Goal: Check status: Check status

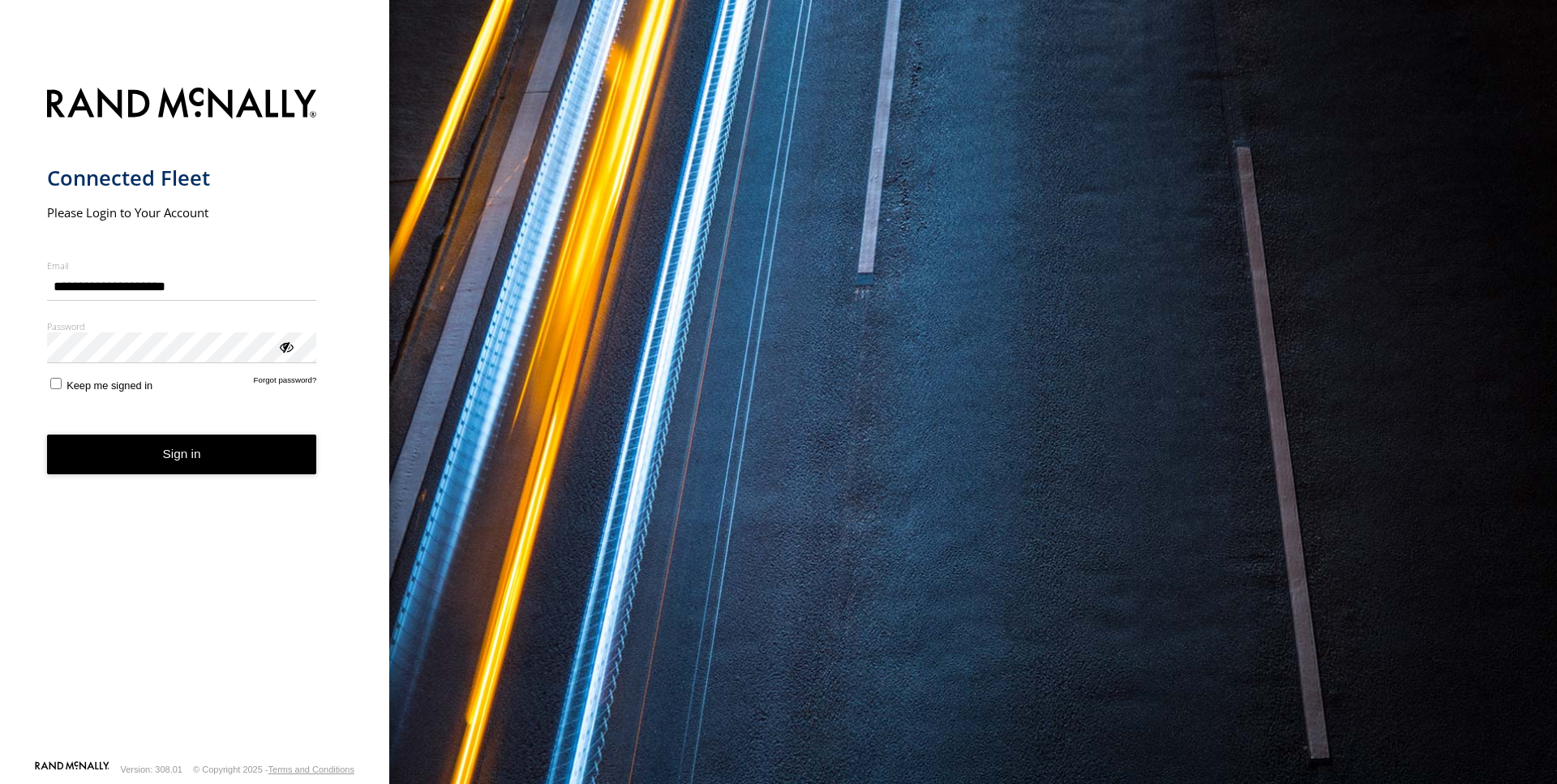
click at [196, 460] on button "Sign in" at bounding box center [182, 454] width 270 height 39
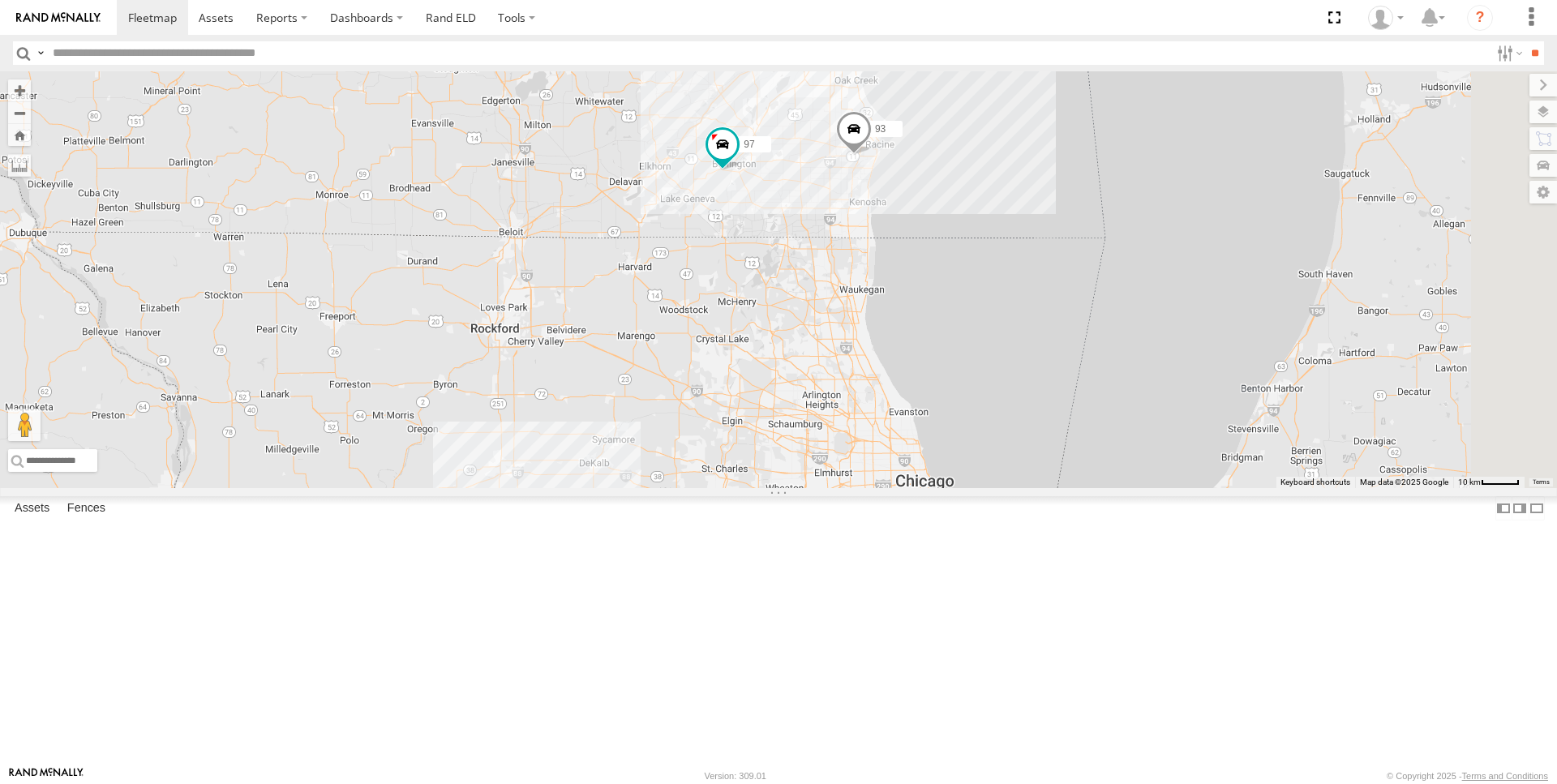
drag, startPoint x: 1381, startPoint y: 253, endPoint x: 936, endPoint y: 330, distance: 451.6
click at [936, 330] on div "97 95 92 93" at bounding box center [778, 279] width 1557 height 417
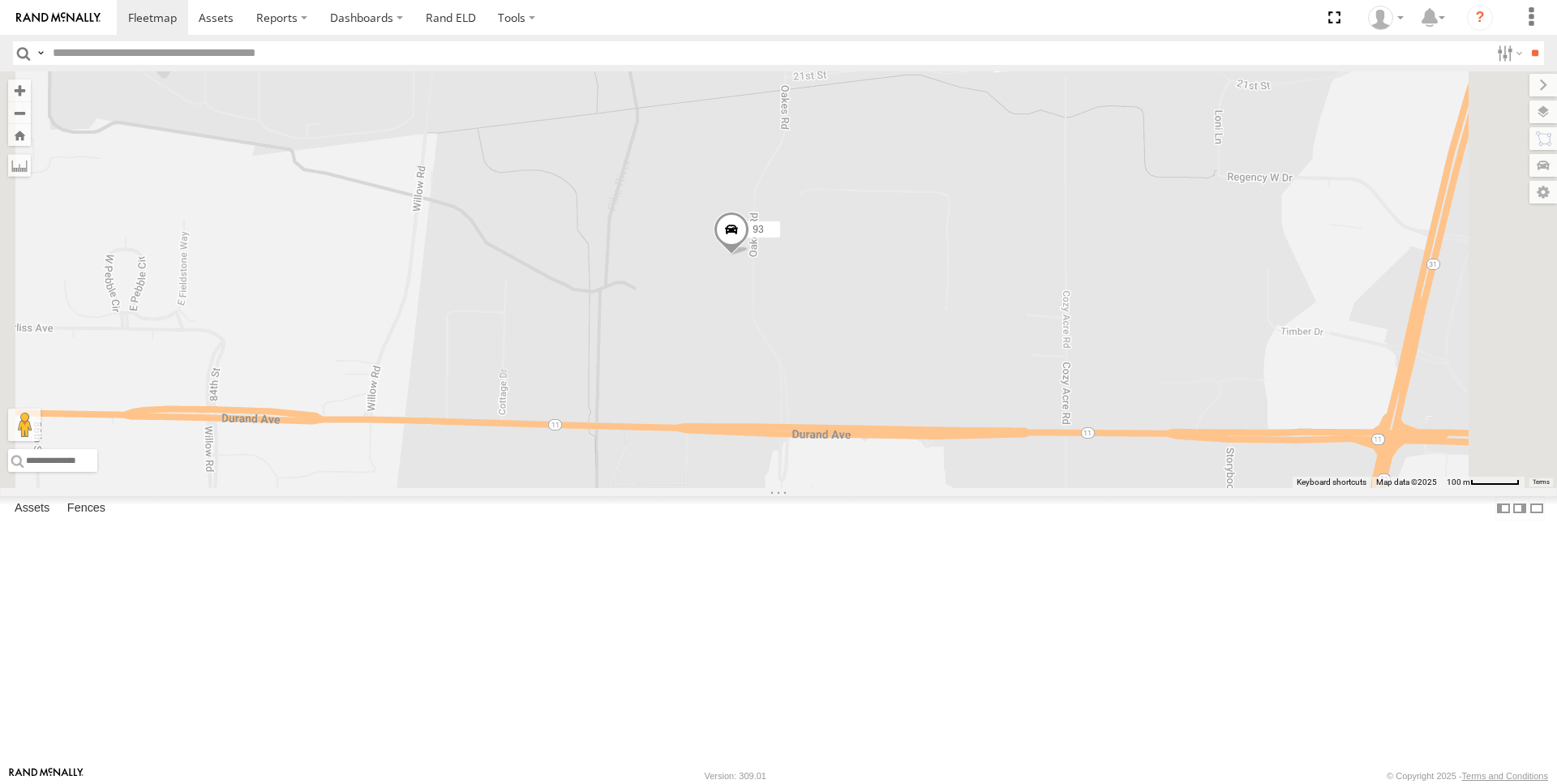
drag, startPoint x: 1169, startPoint y: 553, endPoint x: 943, endPoint y: 382, distance: 283.4
click at [1045, 440] on div "97 95 92 93" at bounding box center [778, 279] width 1557 height 417
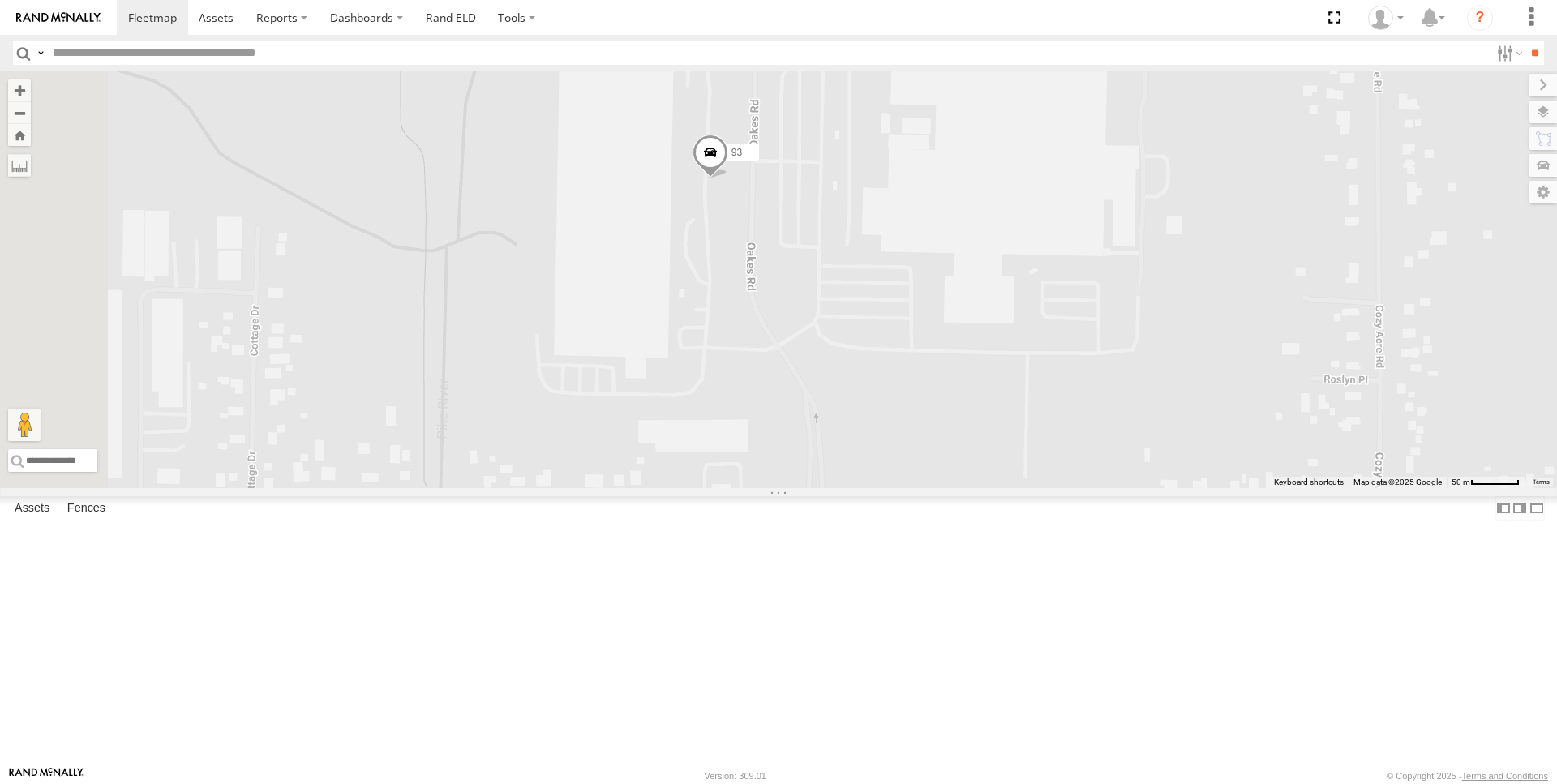
drag, startPoint x: 975, startPoint y: 558, endPoint x: 943, endPoint y: 435, distance: 127.1
click at [943, 435] on div "97 95 92 93" at bounding box center [778, 279] width 1557 height 417
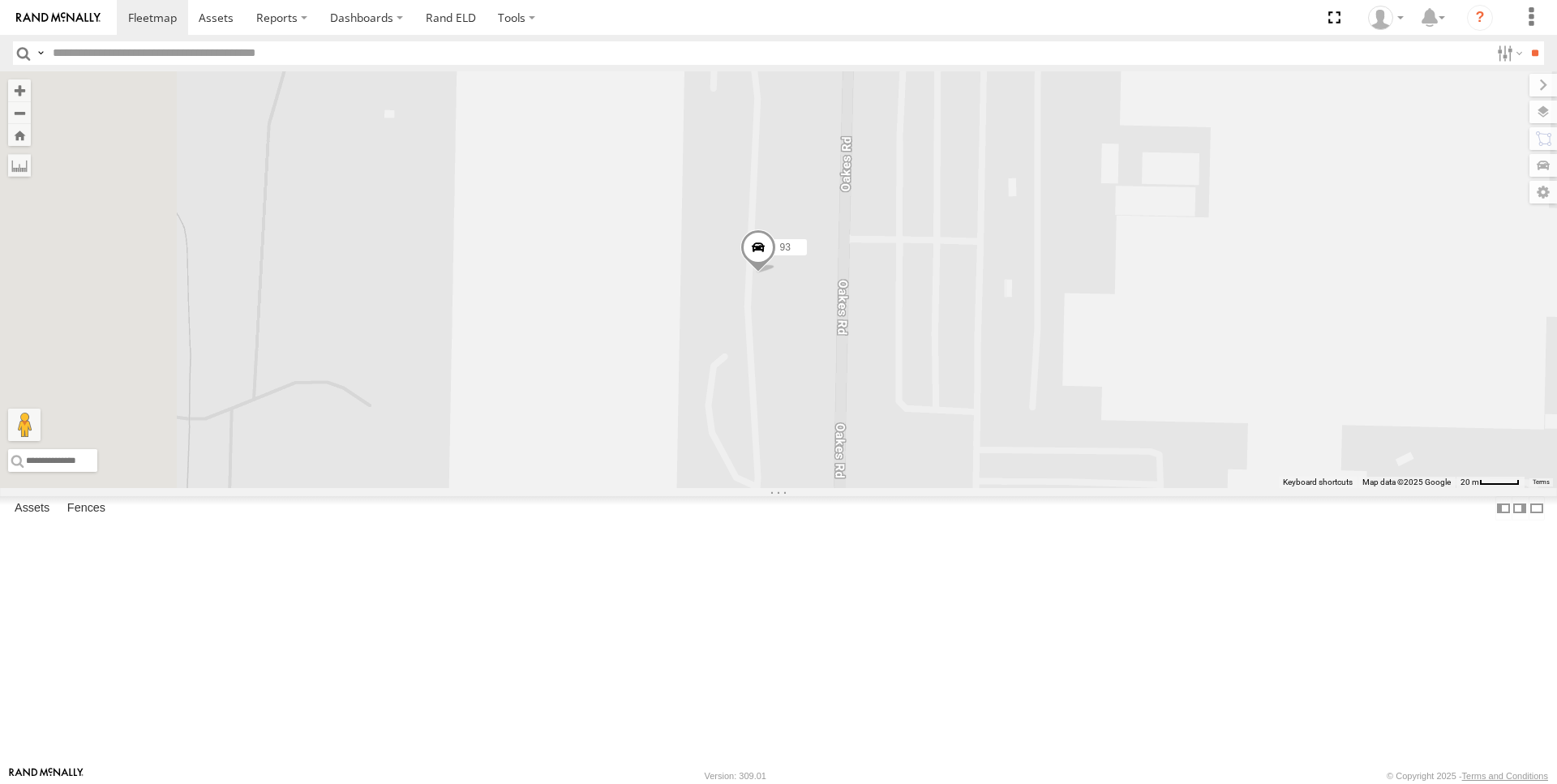
drag, startPoint x: 921, startPoint y: 339, endPoint x: 1025, endPoint y: 488, distance: 181.7
click at [1025, 488] on div "97 95 92 93" at bounding box center [778, 279] width 1557 height 417
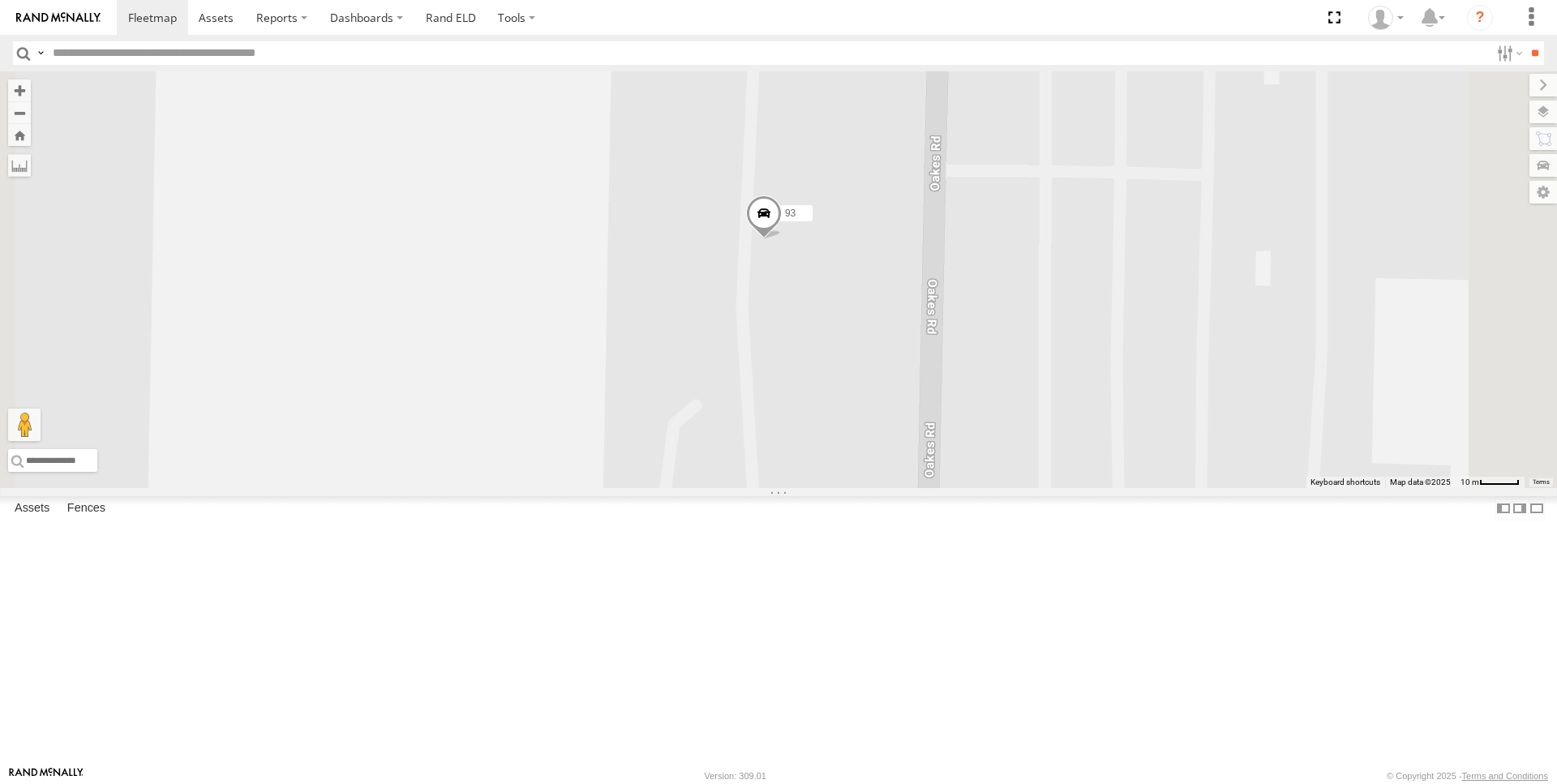
click at [782, 239] on span at bounding box center [763, 217] width 36 height 44
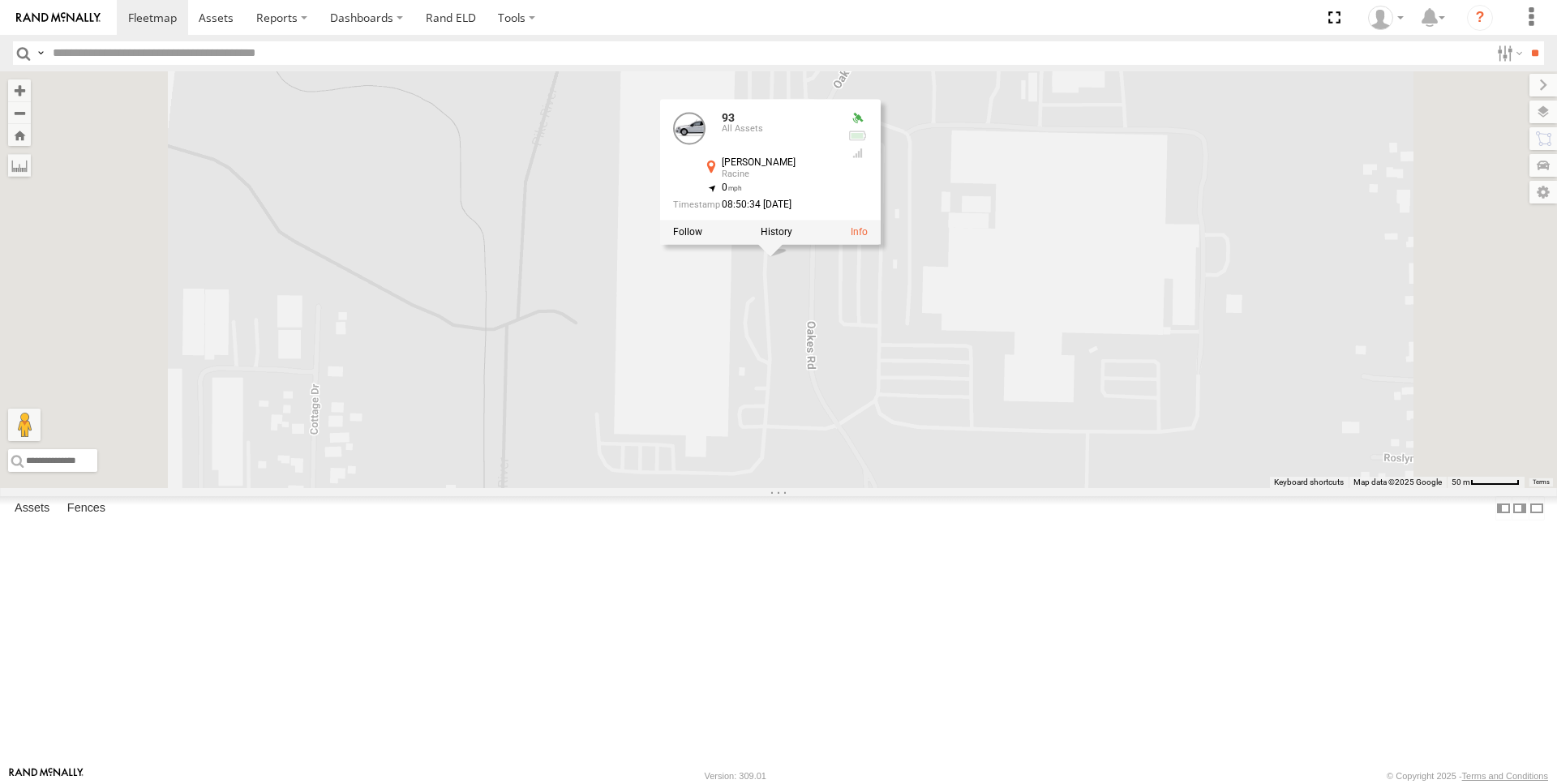
click at [1001, 447] on div "97 95 92 93 93 All Assets [PERSON_NAME] [PERSON_NAME] 42.70097 , -87.87167 0 08…" at bounding box center [778, 279] width 1557 height 417
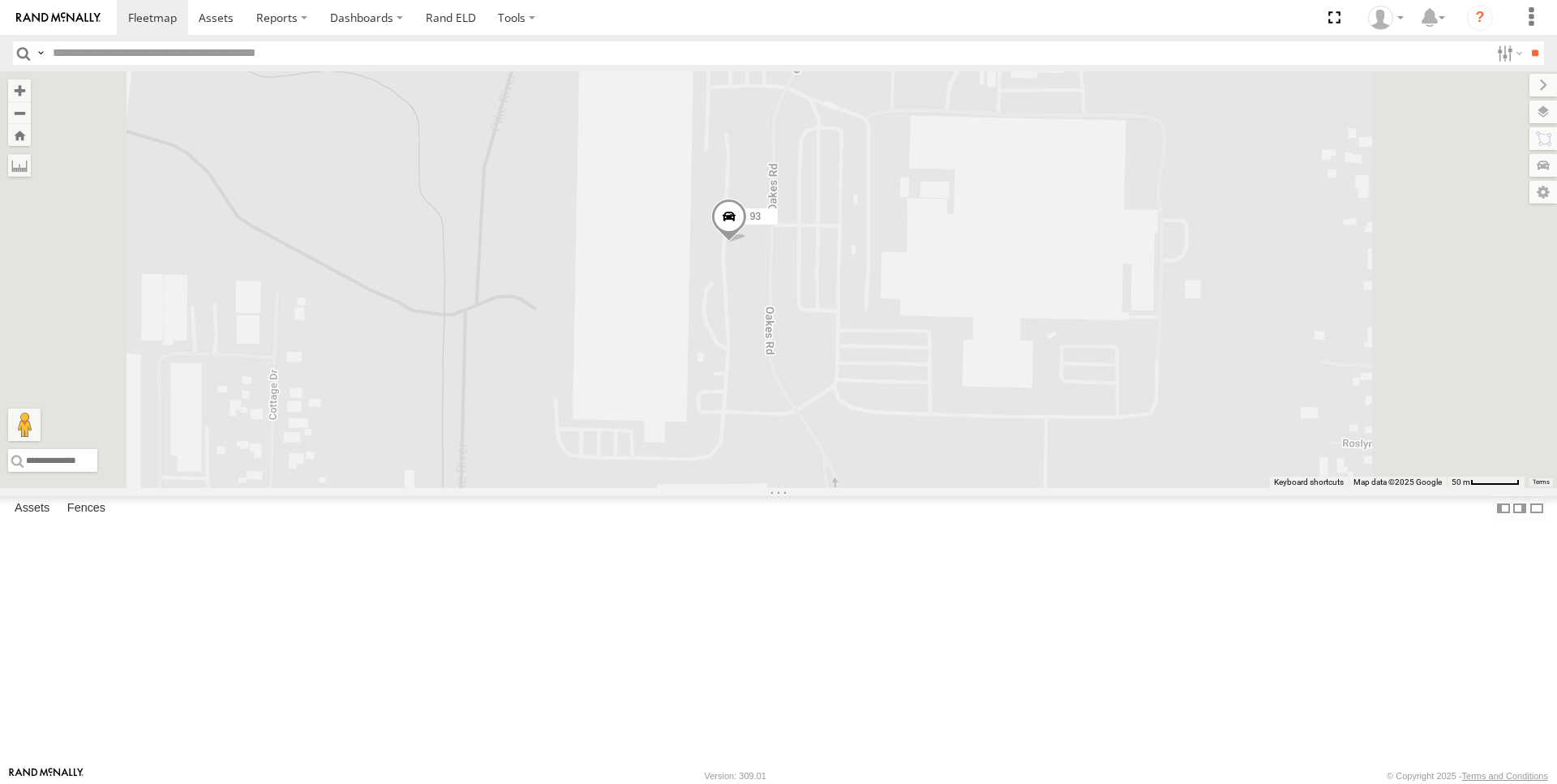
drag, startPoint x: 1068, startPoint y: 539, endPoint x: 1020, endPoint y: 519, distance: 52.0
click at [1020, 488] on div "97 95 92 93" at bounding box center [778, 279] width 1557 height 417
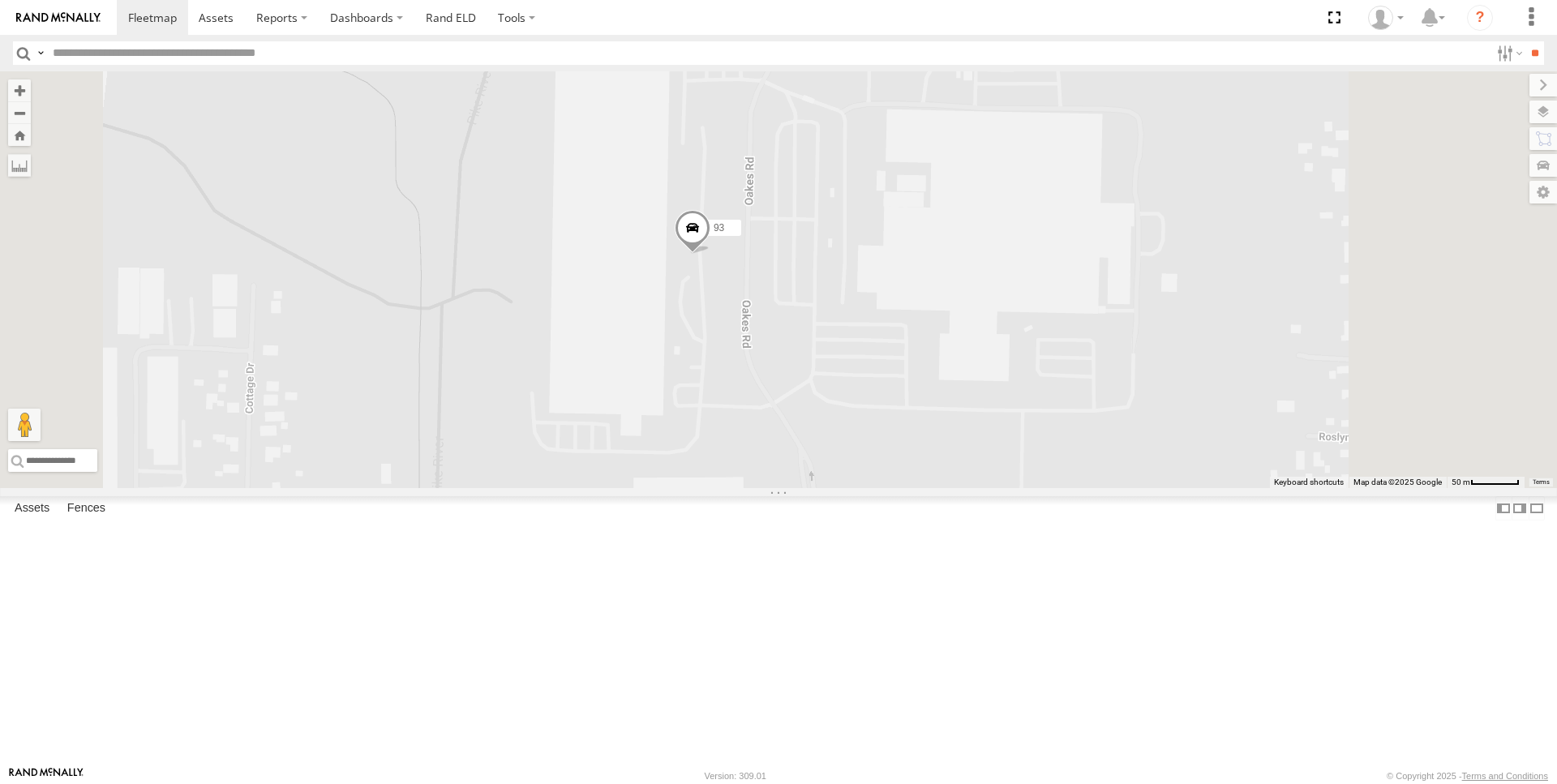
drag, startPoint x: 702, startPoint y: 346, endPoint x: 649, endPoint y: 334, distance: 54.3
click at [649, 334] on div "97 95 92 93" at bounding box center [778, 279] width 1557 height 417
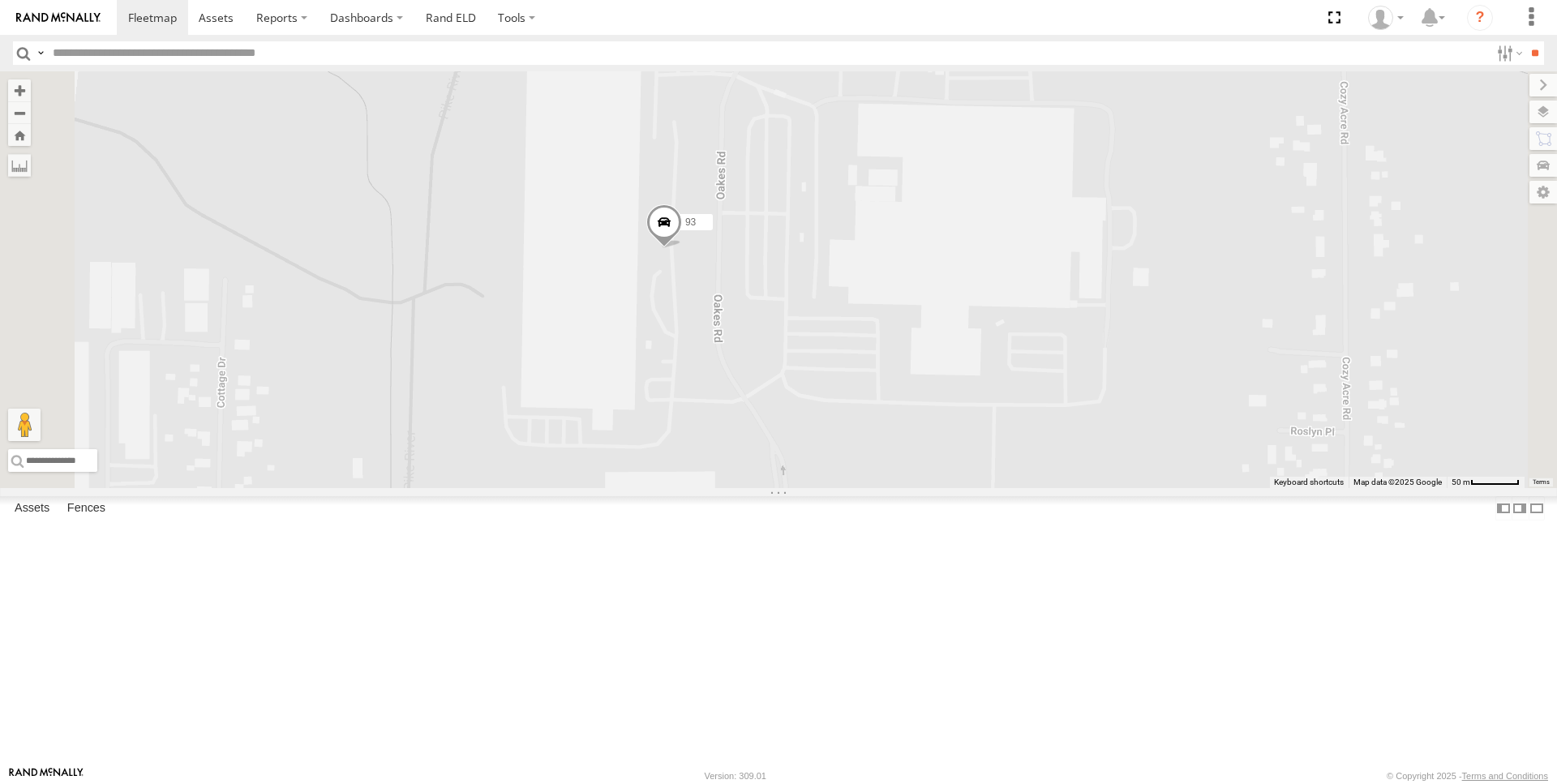
click at [646, 342] on div "97 95 92 93" at bounding box center [778, 279] width 1557 height 417
click at [1525, 56] on input "**" at bounding box center [1534, 53] width 18 height 24
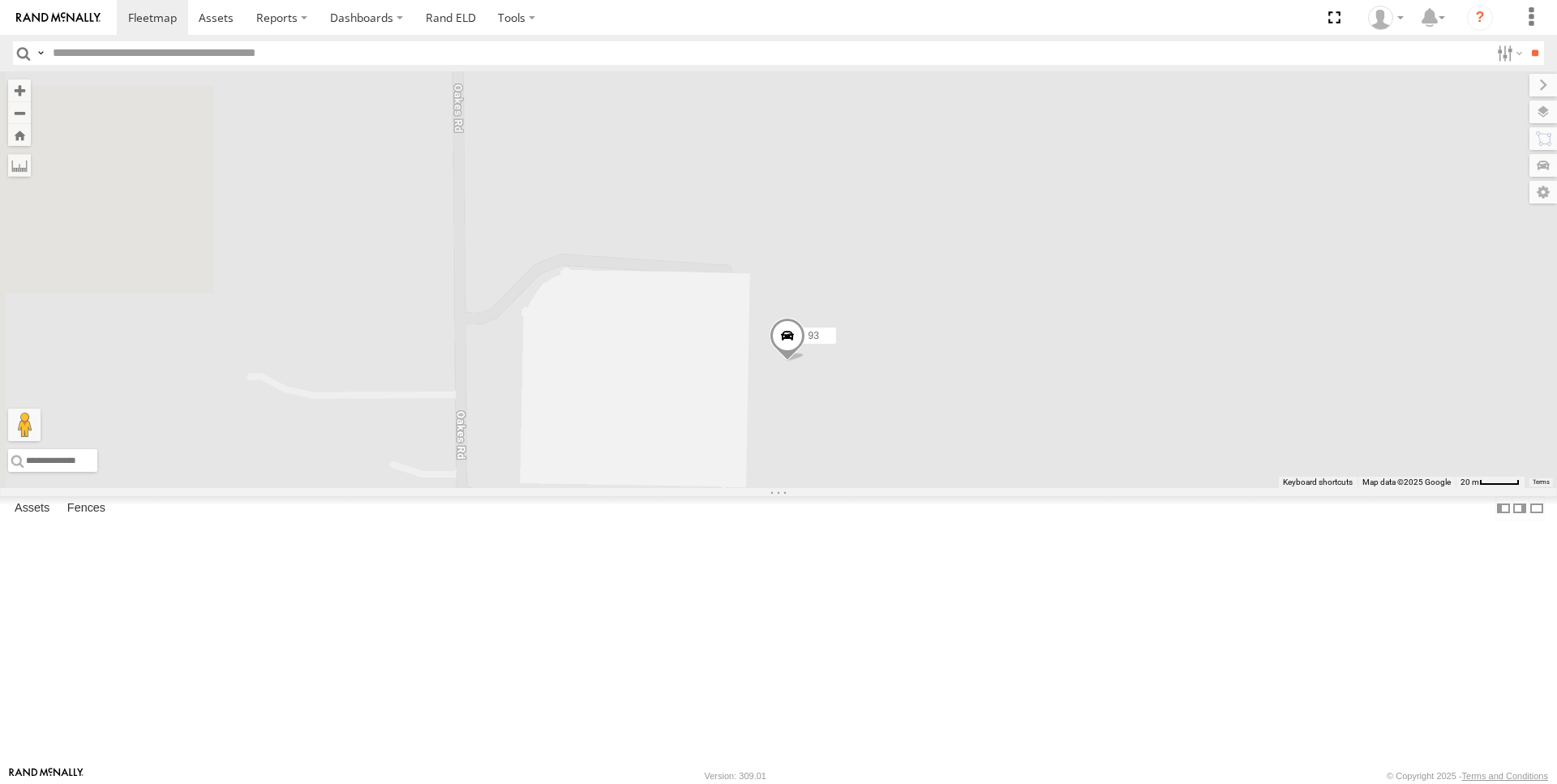
drag, startPoint x: 816, startPoint y: 391, endPoint x: 962, endPoint y: 345, distance: 153.1
click at [962, 345] on div "93" at bounding box center [778, 279] width 1557 height 417
click at [805, 361] on span at bounding box center [787, 339] width 36 height 44
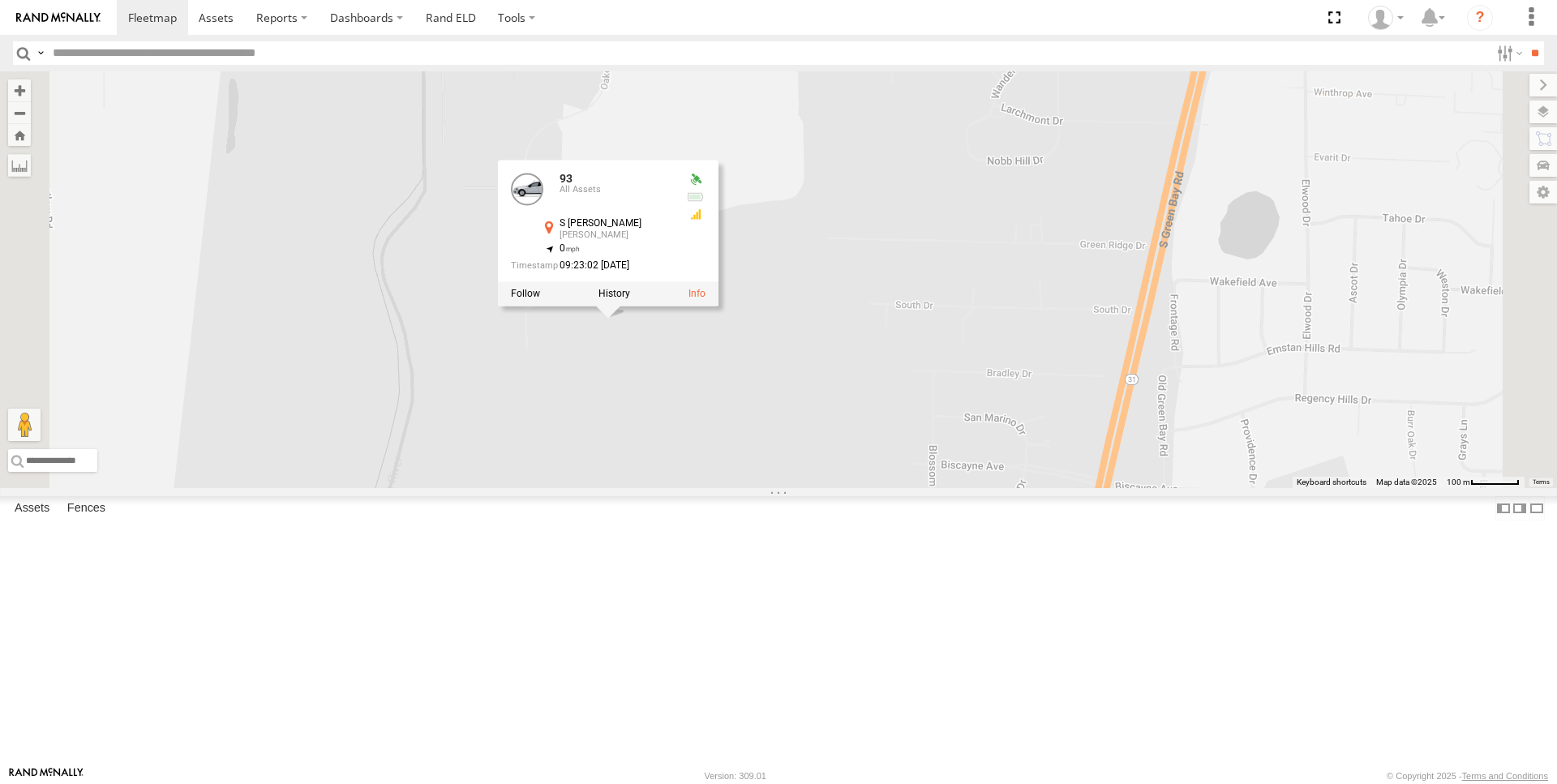
drag, startPoint x: 775, startPoint y: 483, endPoint x: 731, endPoint y: 578, distance: 104.7
click at [731, 488] on div "93 93 All Assets S [PERSON_NAME] [PERSON_NAME] 42.69119 , -87.87035 0 09:23:02 …" at bounding box center [778, 279] width 1557 height 417
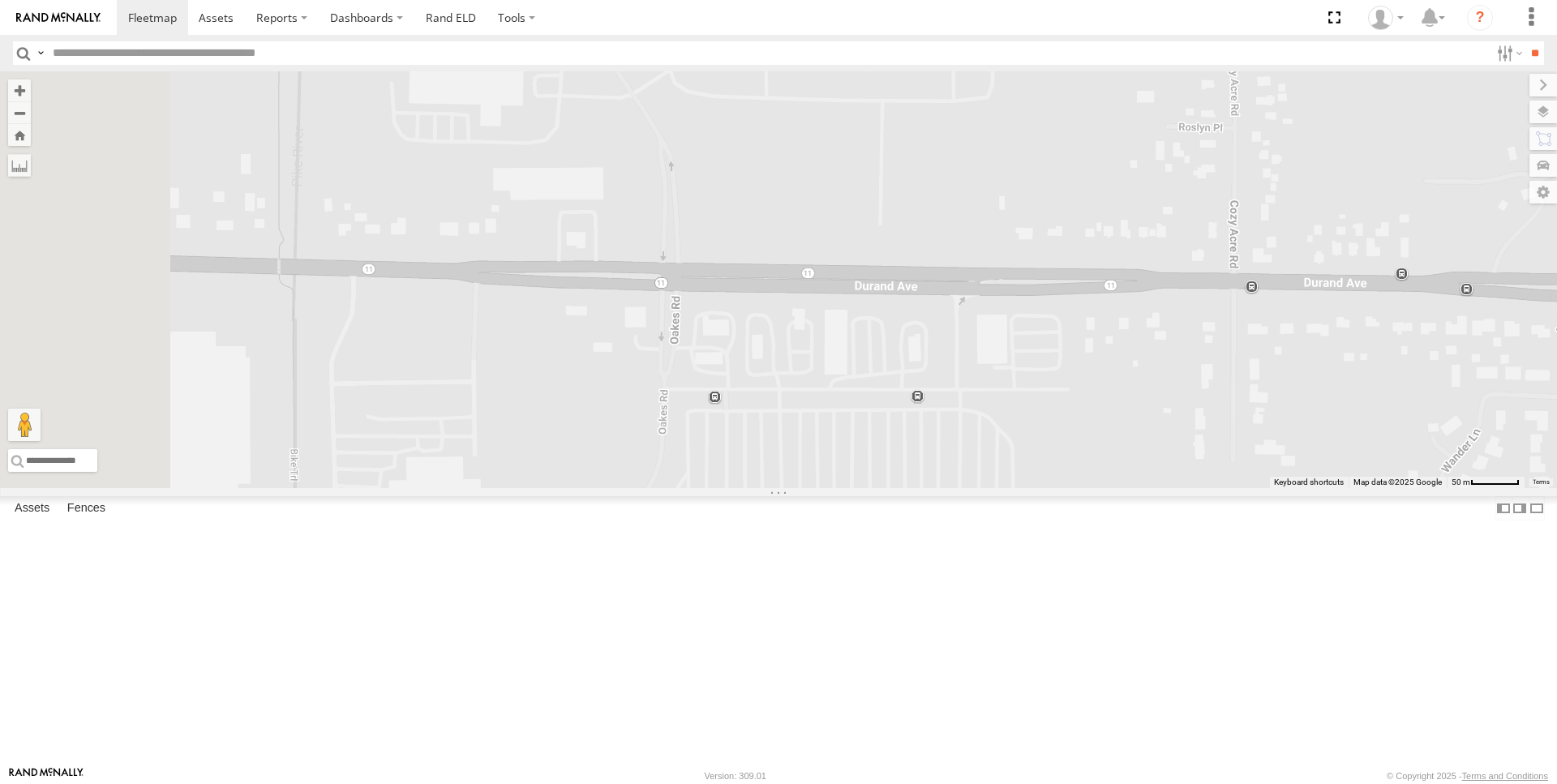
drag, startPoint x: 764, startPoint y: 553, endPoint x: 846, endPoint y: 312, distance: 254.6
click at [846, 312] on div "93 93 All Assets S [PERSON_NAME] [PERSON_NAME] 42.69119 , -87.87035 0 09:23:02 …" at bounding box center [778, 279] width 1557 height 417
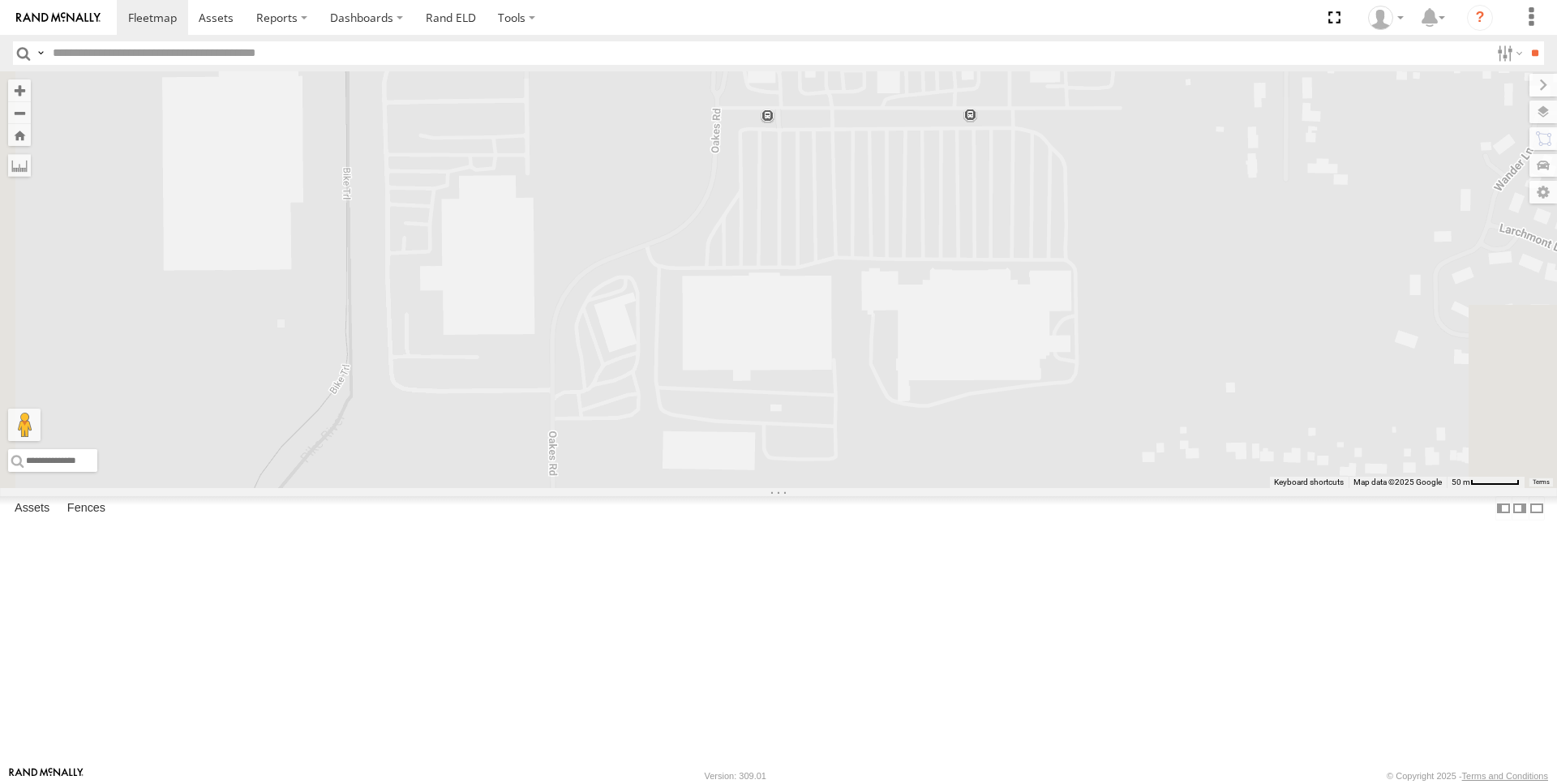
drag, startPoint x: 798, startPoint y: 582, endPoint x: 842, endPoint y: 346, distance: 240.1
click at [842, 346] on div "93 93 All Assets S [PERSON_NAME] [PERSON_NAME] 42.69119 , -87.87035 0 09:23:02 …" at bounding box center [778, 279] width 1557 height 417
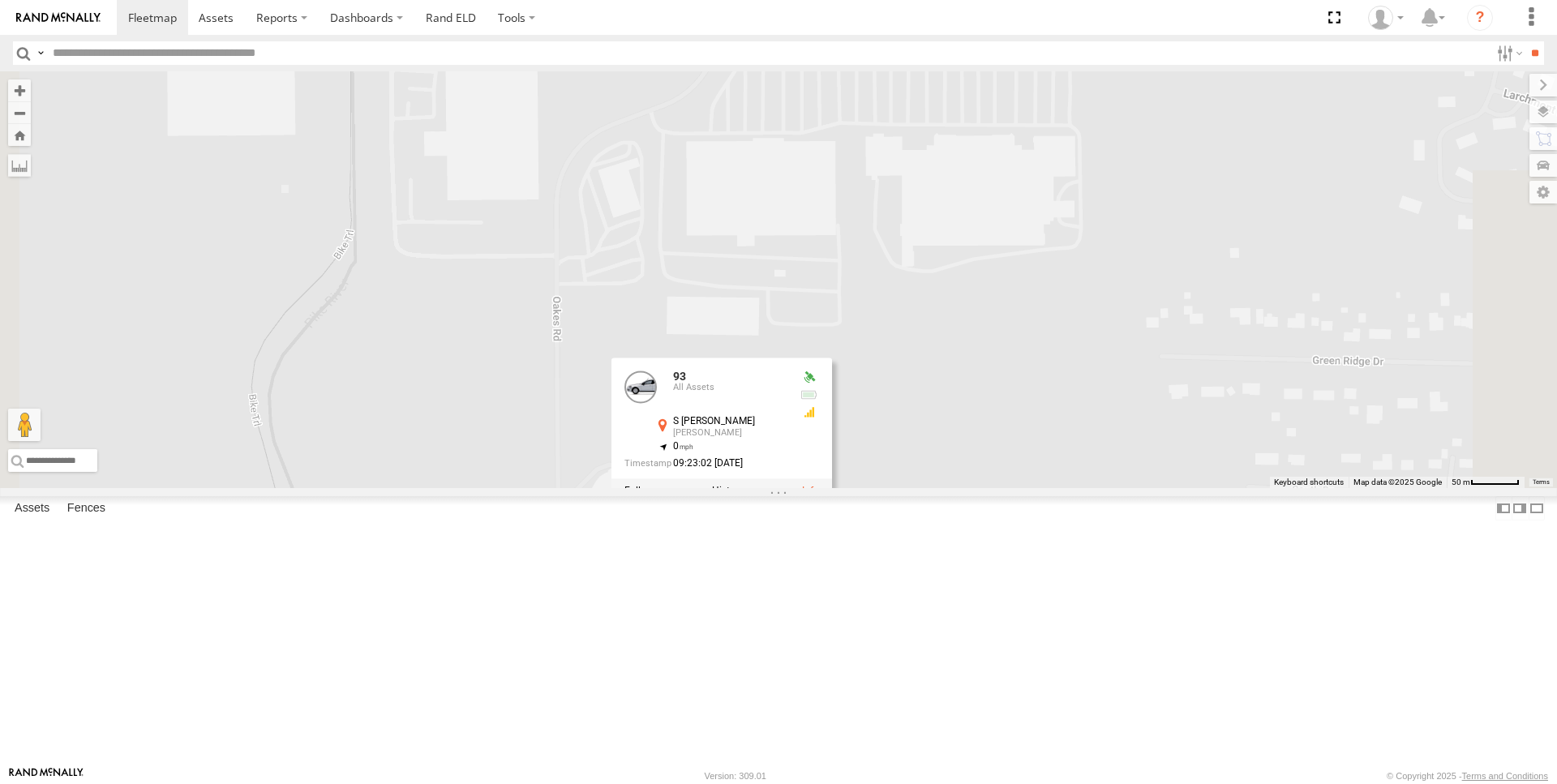
drag, startPoint x: 805, startPoint y: 571, endPoint x: 811, endPoint y: 446, distance: 125.1
click at [811, 446] on div "93 93 All Assets S [PERSON_NAME] [PERSON_NAME] 42.69119 , -87.87035 0 09:23:02 …" at bounding box center [778, 279] width 1557 height 417
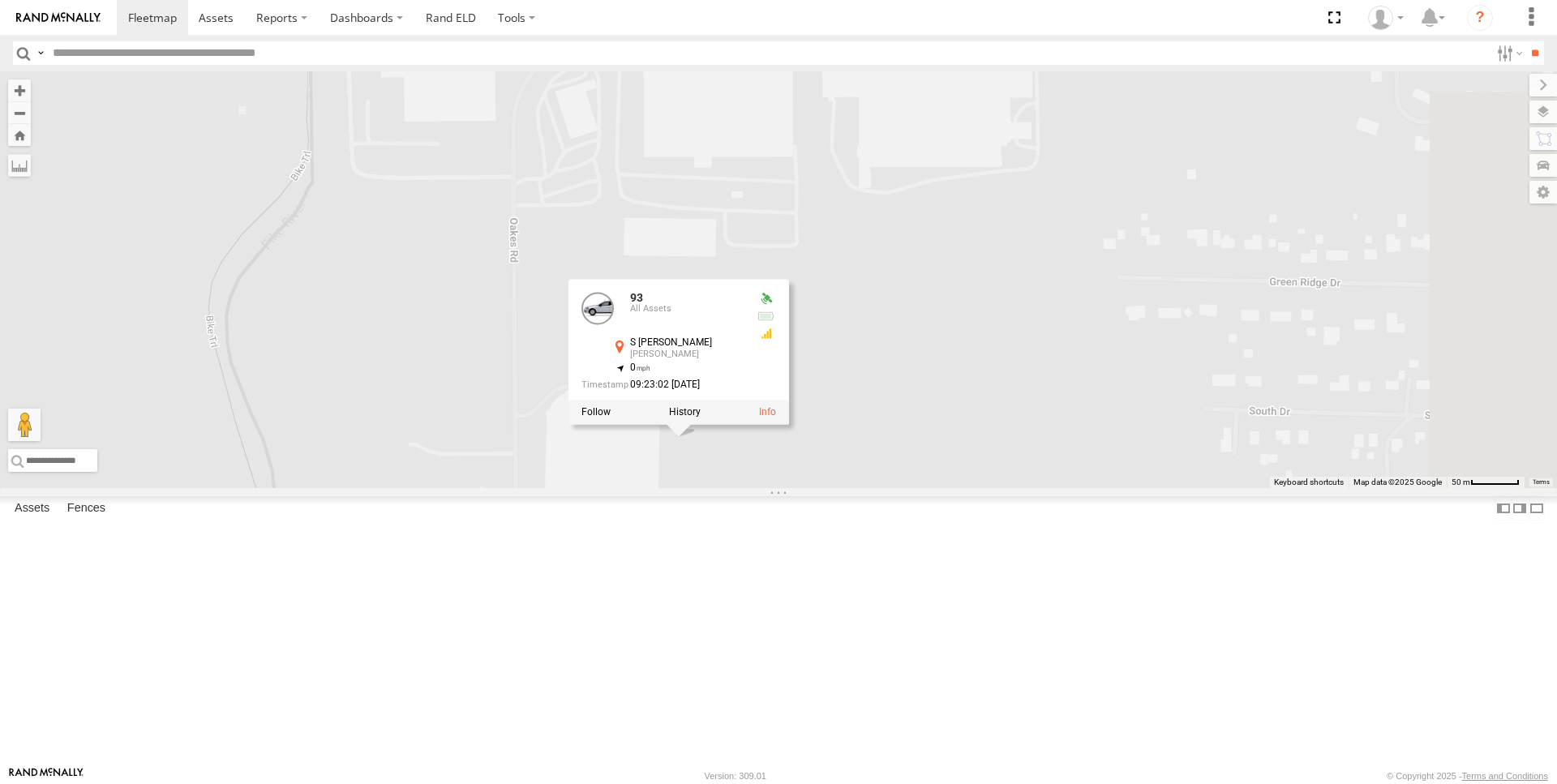
drag, startPoint x: 672, startPoint y: 589, endPoint x: 572, endPoint y: 427, distance: 190.4
click at [572, 427] on div "93 93 All Assets S [PERSON_NAME] [PERSON_NAME] 42.69119 , -87.87035 0 09:23:02 …" at bounding box center [778, 279] width 1557 height 417
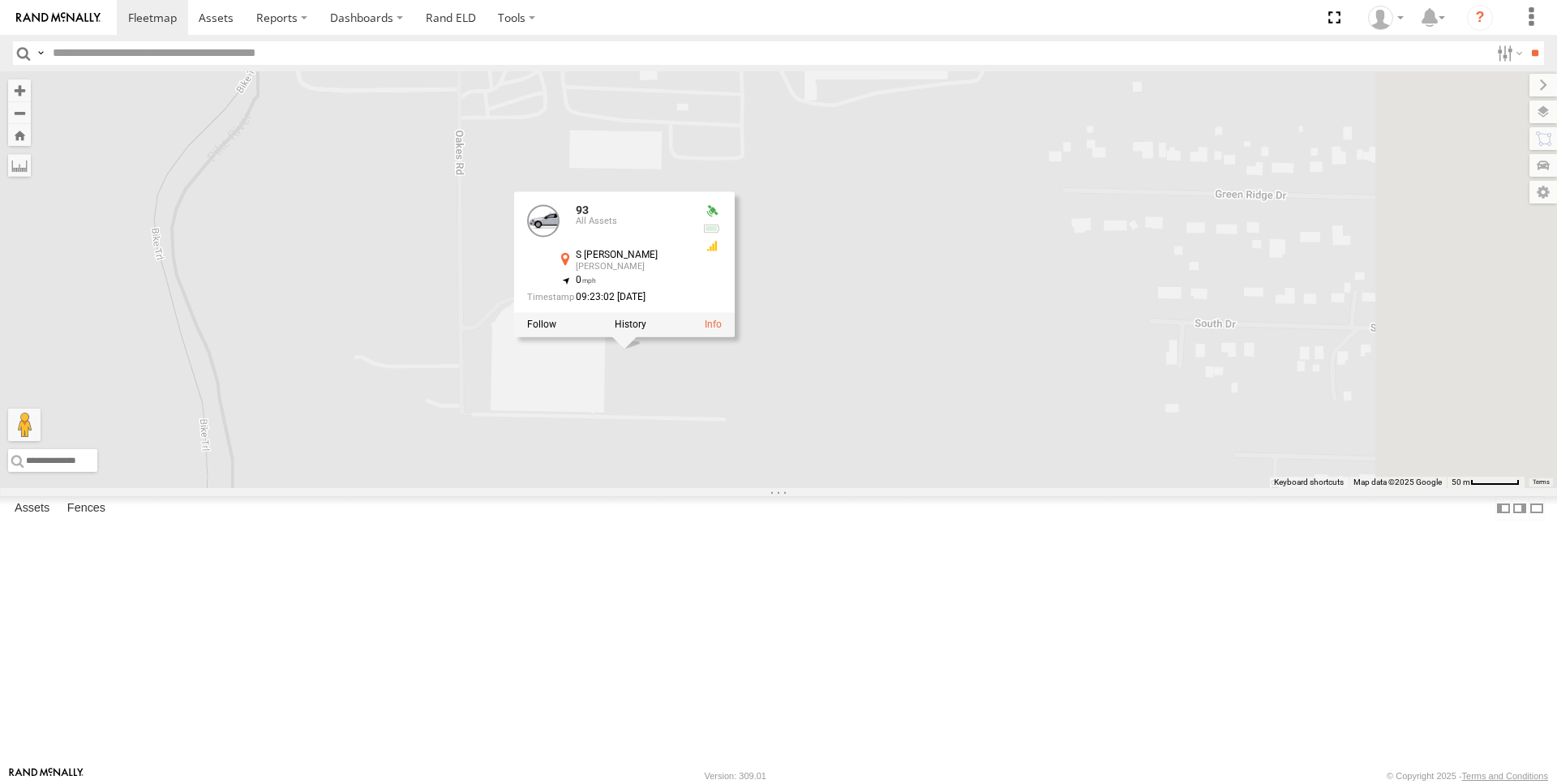
click at [572, 427] on div "93 93 All Assets S [PERSON_NAME] [PERSON_NAME] 42.69119 , -87.87035 0 09:23:02 …" at bounding box center [778, 279] width 1557 height 417
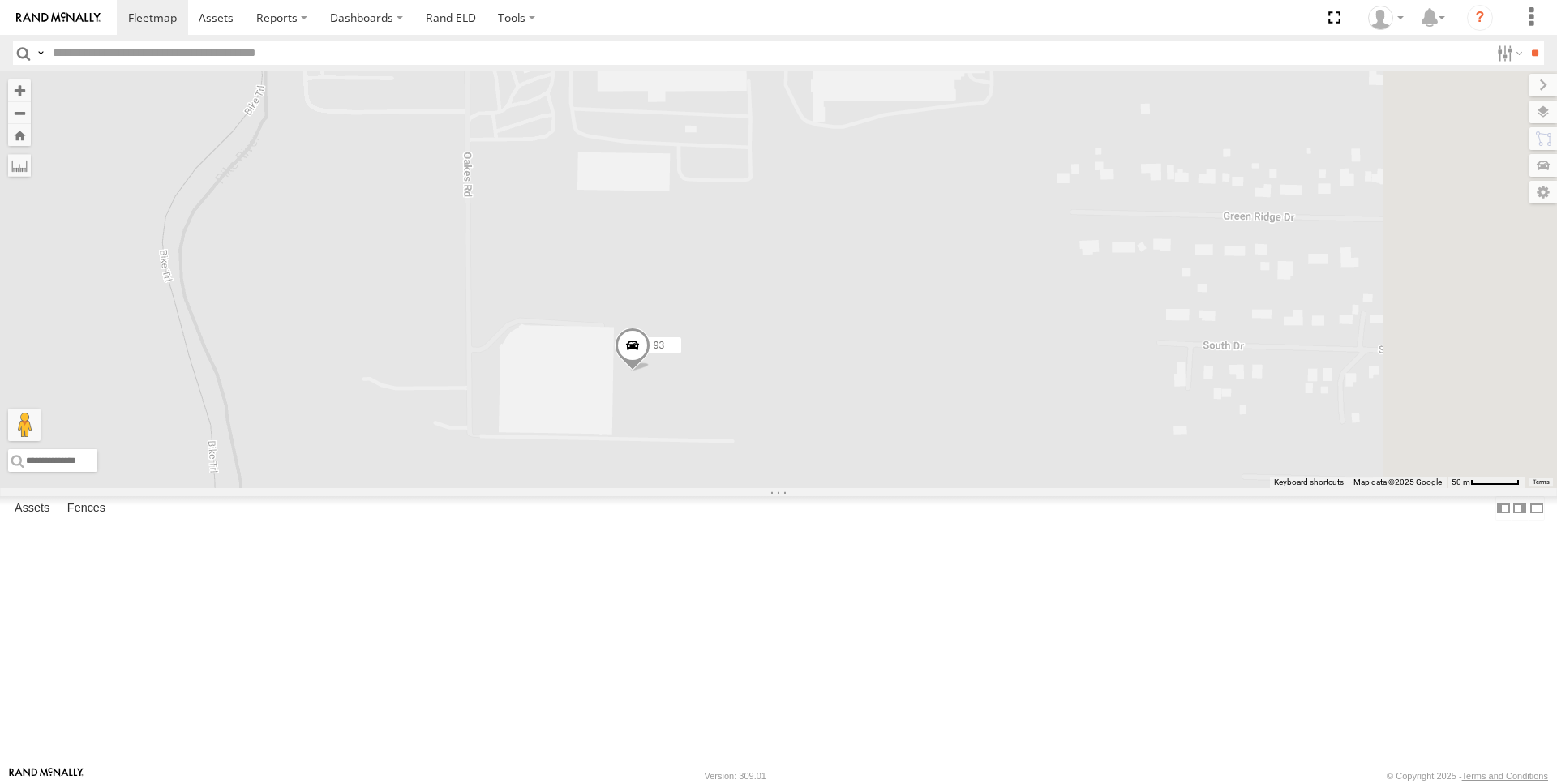
drag, startPoint x: 590, startPoint y: 445, endPoint x: 671, endPoint y: 651, distance: 221.4
click at [671, 488] on div "93" at bounding box center [778, 279] width 1557 height 417
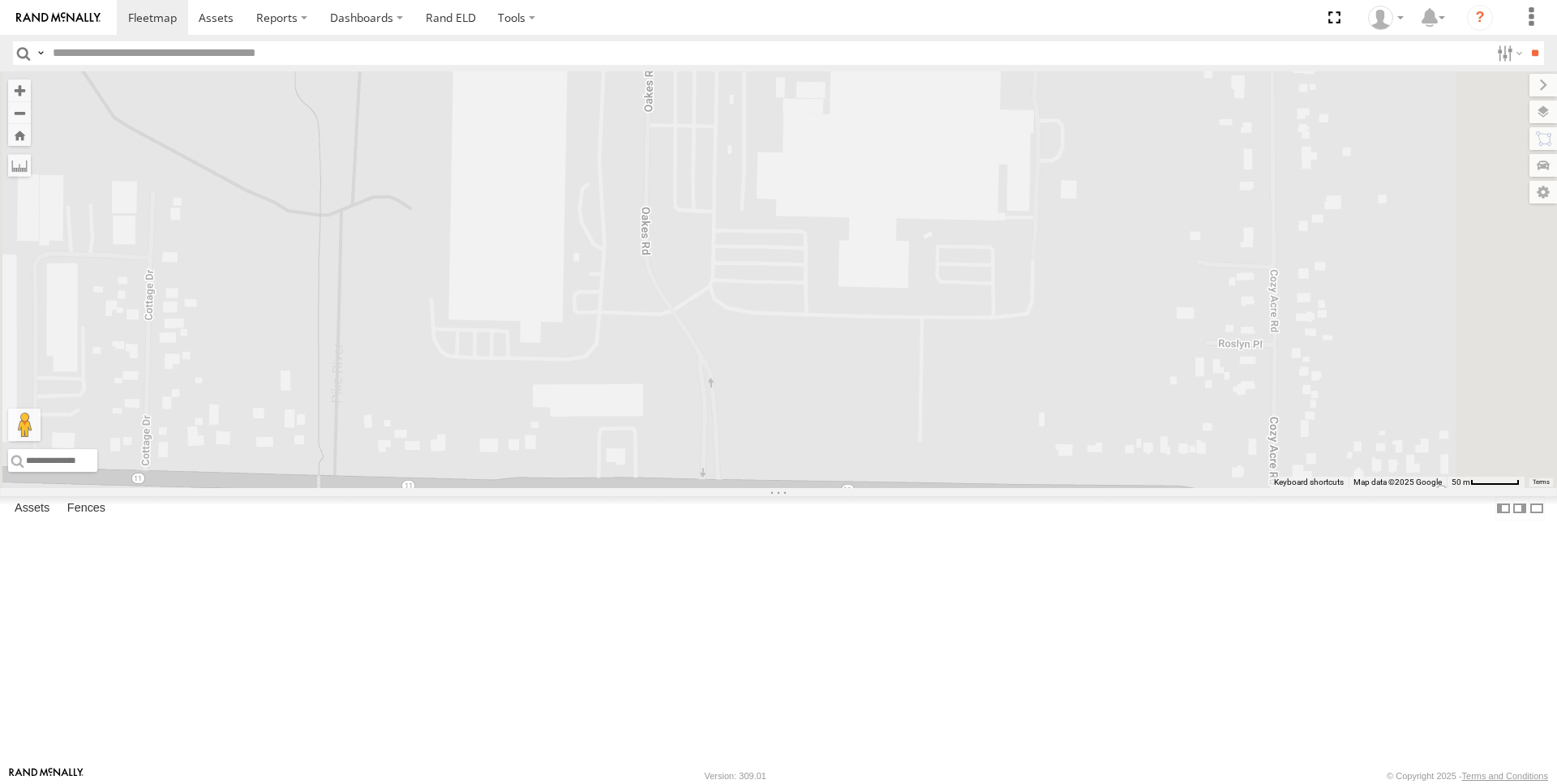
drag, startPoint x: 750, startPoint y: 263, endPoint x: 731, endPoint y: 602, distance: 339.5
click at [731, 488] on div "93" at bounding box center [778, 279] width 1557 height 417
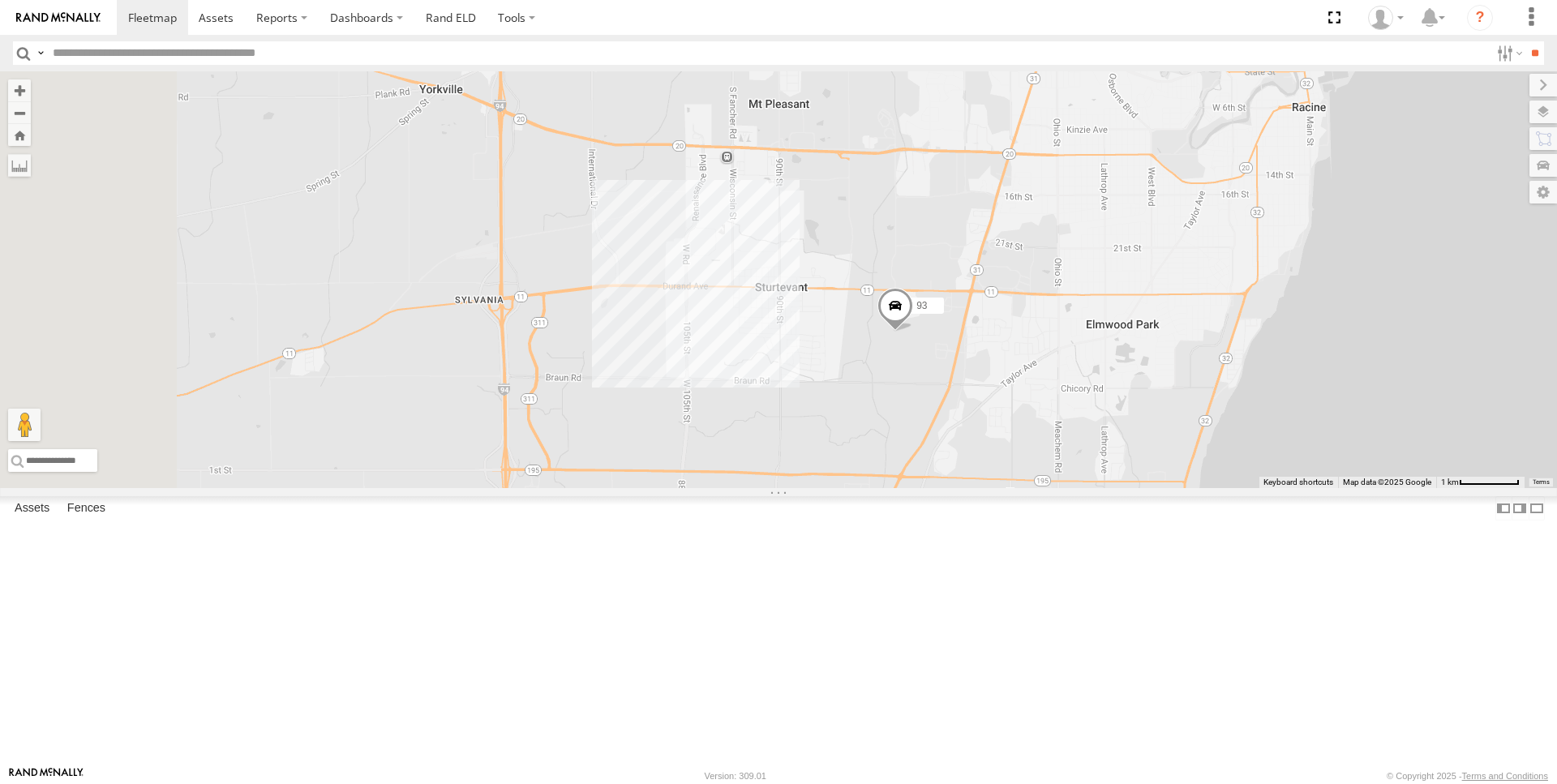
drag, startPoint x: 650, startPoint y: 424, endPoint x: 879, endPoint y: 391, distance: 231.4
click at [879, 391] on div "93" at bounding box center [778, 279] width 1557 height 417
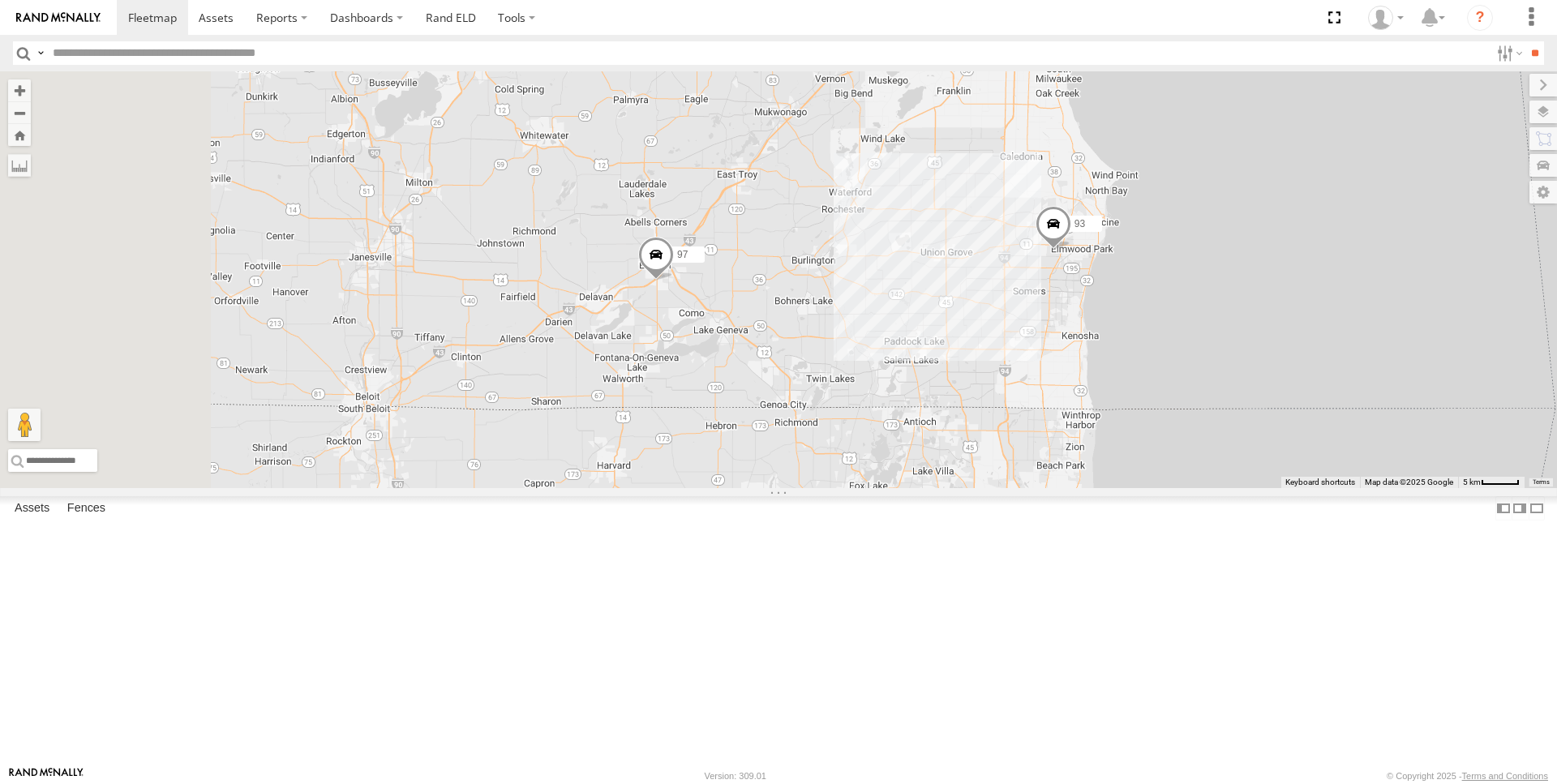
drag, startPoint x: 606, startPoint y: 423, endPoint x: 1096, endPoint y: 390, distance: 491.1
click at [1096, 390] on div "93 97" at bounding box center [778, 279] width 1557 height 417
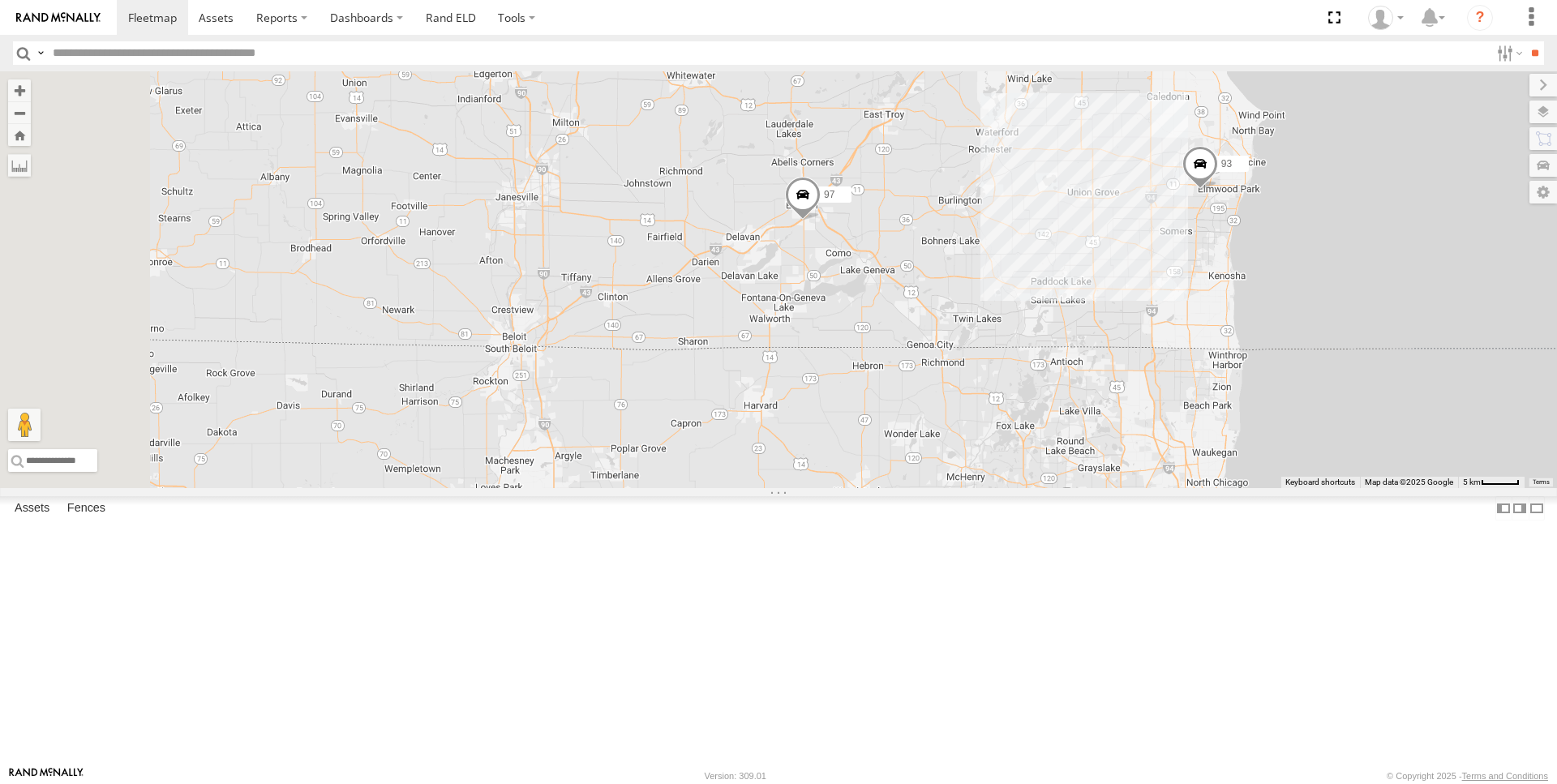
drag, startPoint x: 797, startPoint y: 475, endPoint x: 925, endPoint y: 413, distance: 142.2
click at [925, 413] on div "93 97" at bounding box center [778, 279] width 1557 height 417
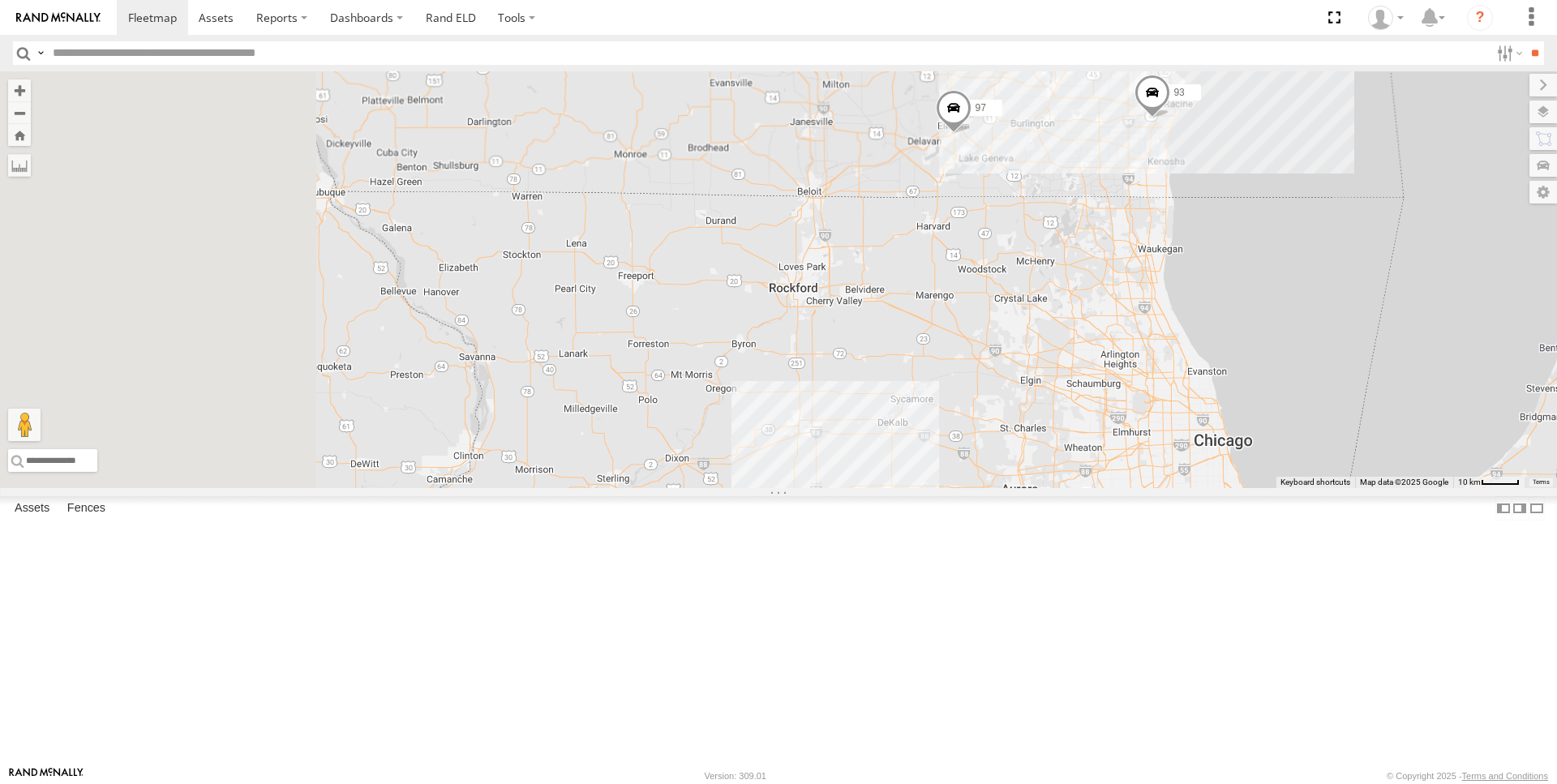
drag, startPoint x: 834, startPoint y: 612, endPoint x: 1129, endPoint y: 392, distance: 368.0
click at [1129, 392] on div "93 97" at bounding box center [778, 279] width 1557 height 417
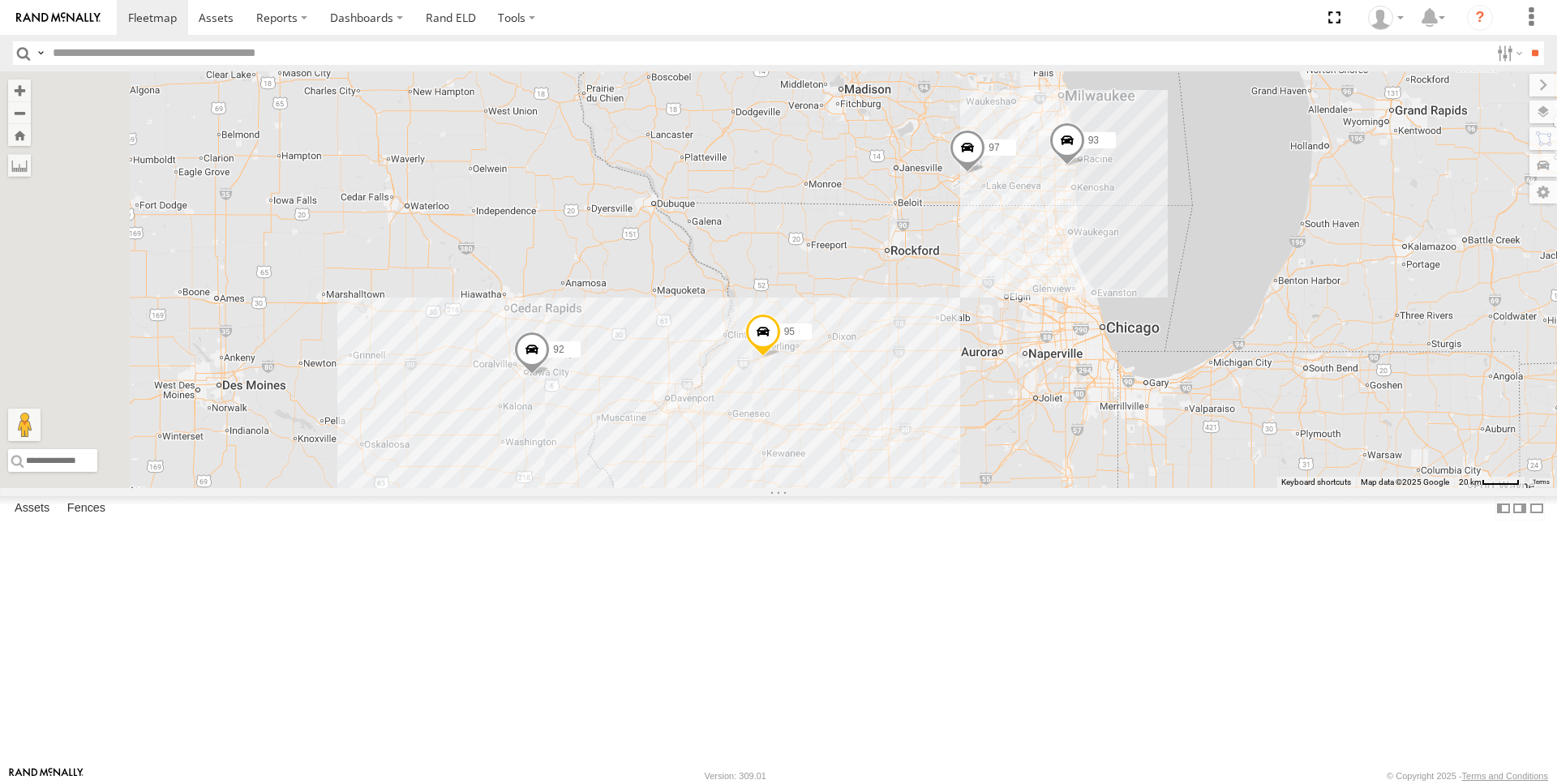
drag, startPoint x: 911, startPoint y: 579, endPoint x: 985, endPoint y: 535, distance: 86.1
click at [985, 488] on div "93 97 95 92" at bounding box center [778, 279] width 1557 height 417
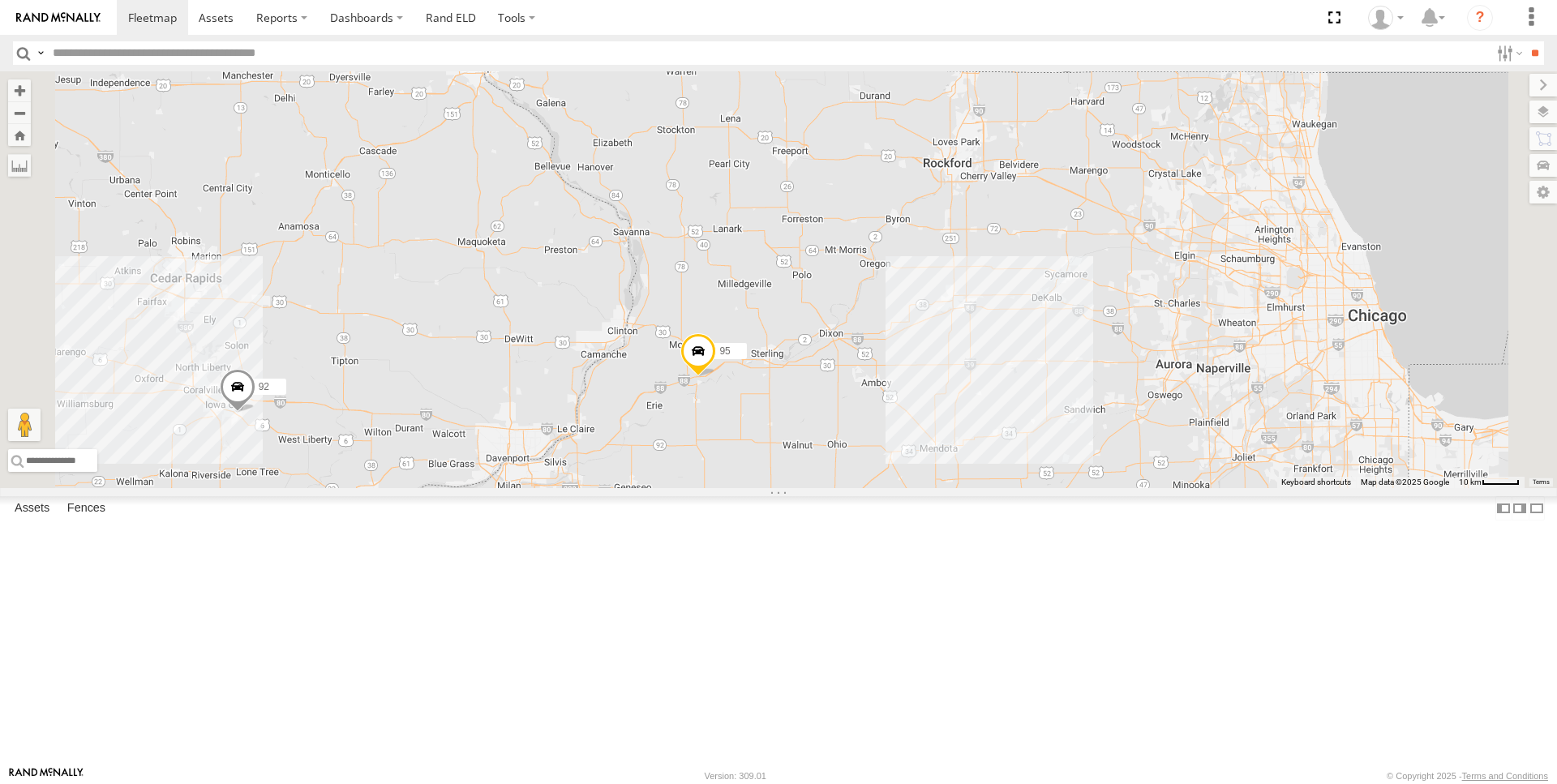
click at [716, 377] on span at bounding box center [698, 355] width 36 height 44
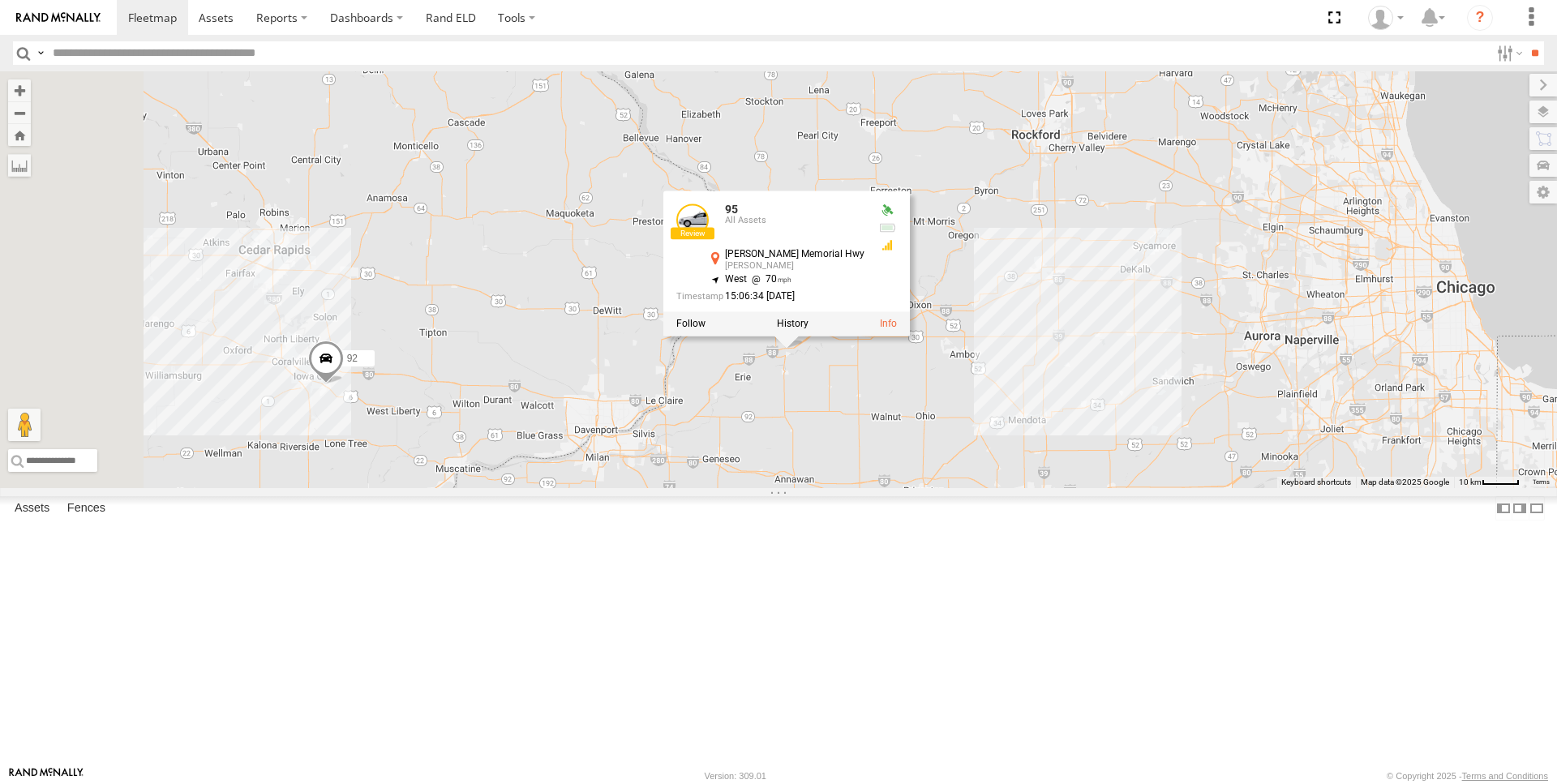
drag, startPoint x: 924, startPoint y: 551, endPoint x: 946, endPoint y: 538, distance: 25.6
click at [946, 488] on div "93 97 95 92 95 All Assets [PERSON_NAME][GEOGRAPHIC_DATA][PERSON_NAME] 41.72847 …" at bounding box center [778, 279] width 1557 height 417
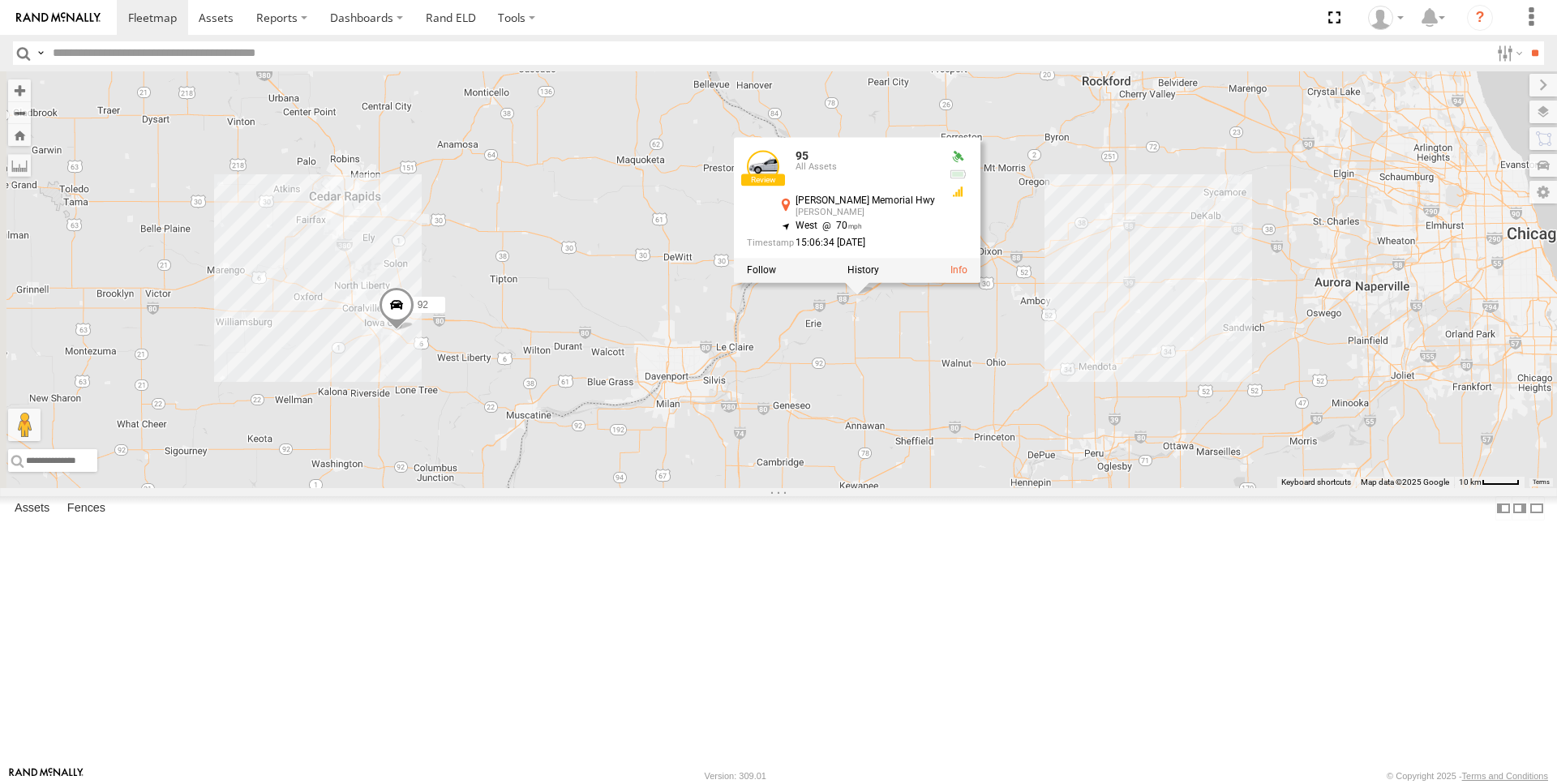
drag, startPoint x: 827, startPoint y: 601, endPoint x: 899, endPoint y: 544, distance: 91.8
click at [899, 488] on div "93 97 95 92 95 All Assets [PERSON_NAME][GEOGRAPHIC_DATA][PERSON_NAME] 41.72847 …" at bounding box center [778, 279] width 1557 height 417
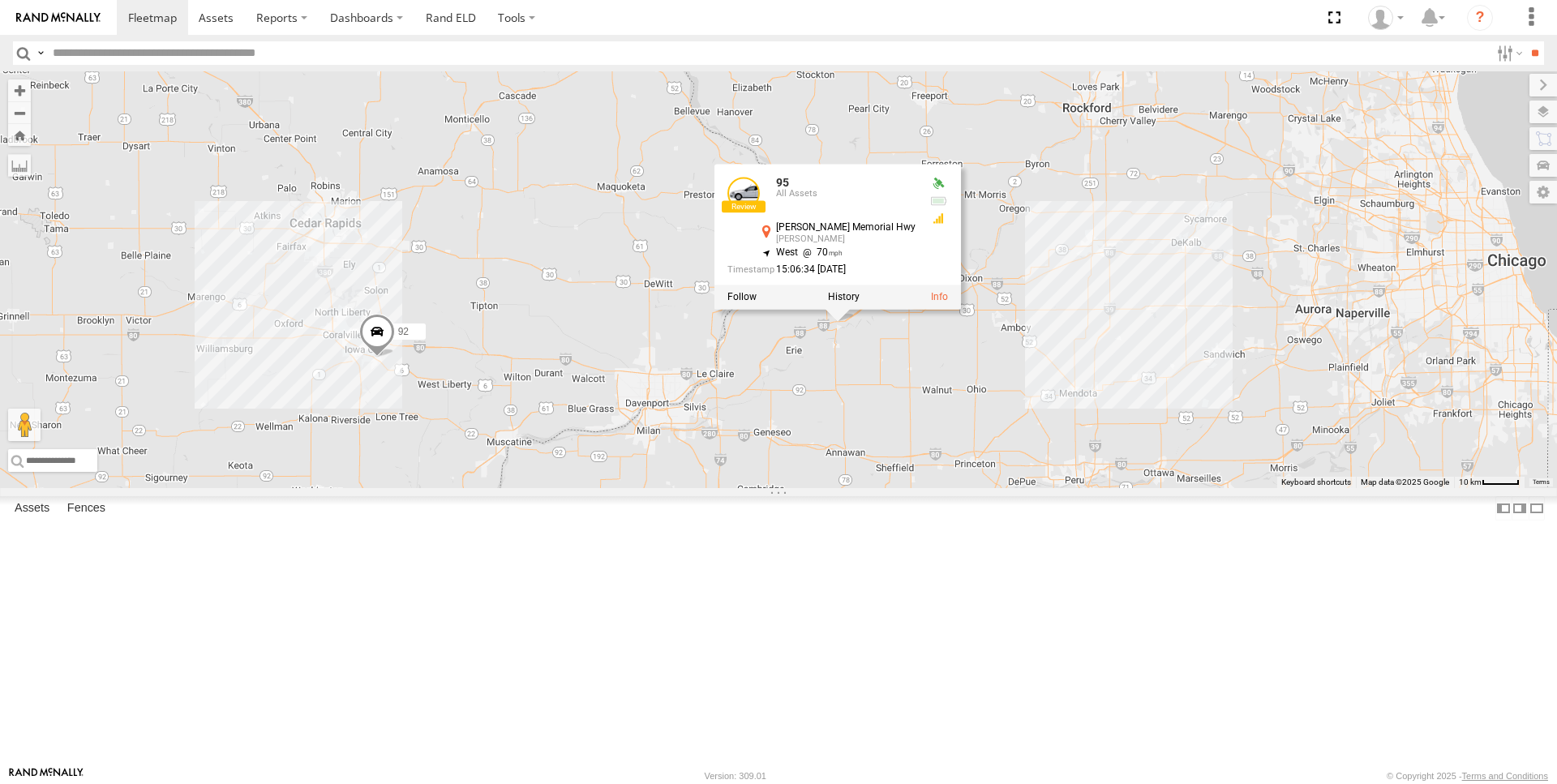
drag, startPoint x: 809, startPoint y: 595, endPoint x: 787, endPoint y: 625, distance: 37.2
click at [787, 488] on div "93 97 95 92 95 All Assets [PERSON_NAME][GEOGRAPHIC_DATA][PERSON_NAME] 41.72847 …" at bounding box center [778, 279] width 1557 height 417
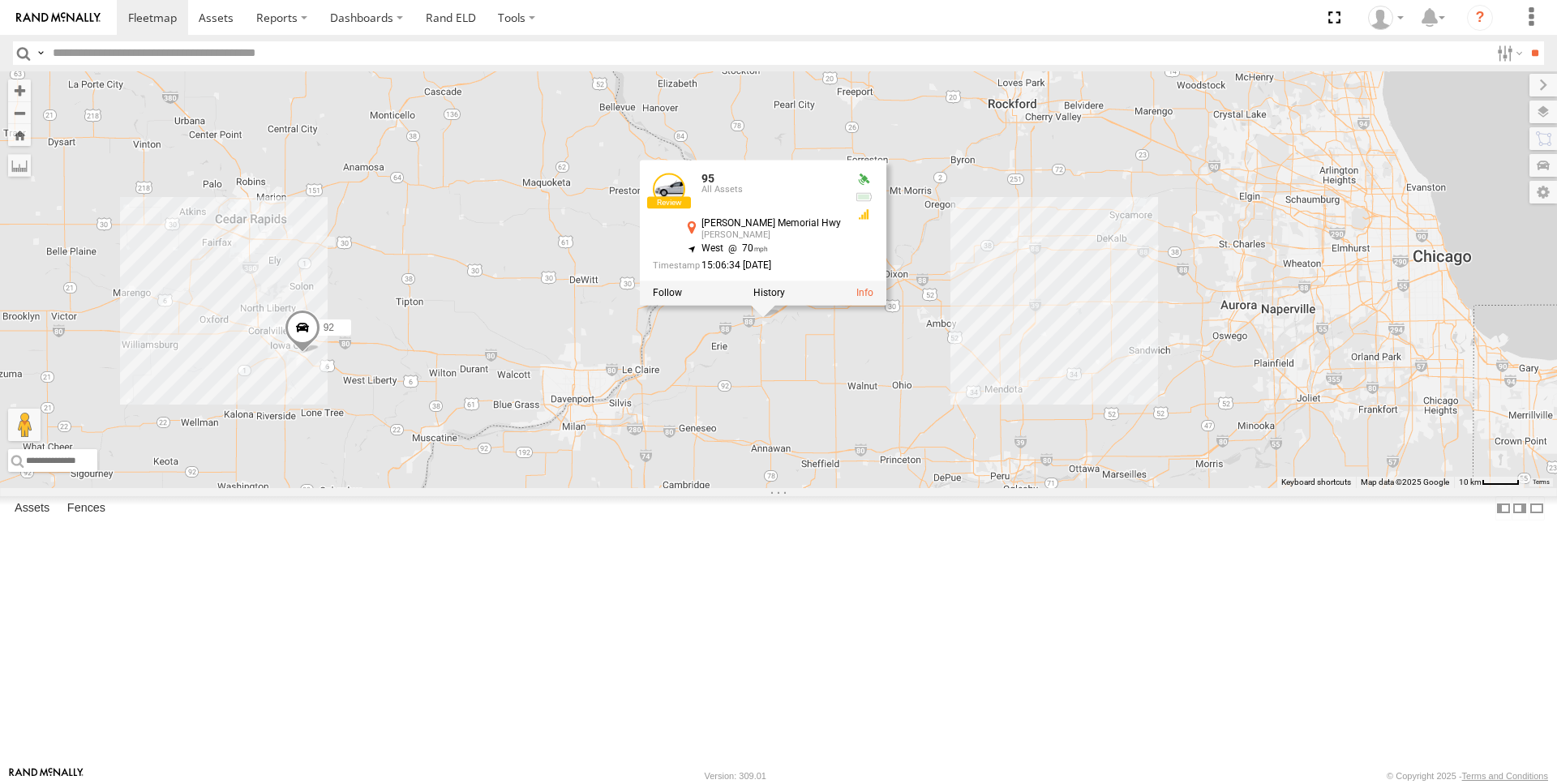
drag, startPoint x: 1127, startPoint y: 531, endPoint x: 1050, endPoint y: 525, distance: 77.2
click at [1050, 488] on div "93 97 95 92 95 All Assets [PERSON_NAME][GEOGRAPHIC_DATA][PERSON_NAME] 41.72847 …" at bounding box center [778, 279] width 1557 height 417
click at [1053, 488] on div "93 97 95 92 95 All Assets [PERSON_NAME][GEOGRAPHIC_DATA][PERSON_NAME] 41.72847 …" at bounding box center [778, 279] width 1557 height 417
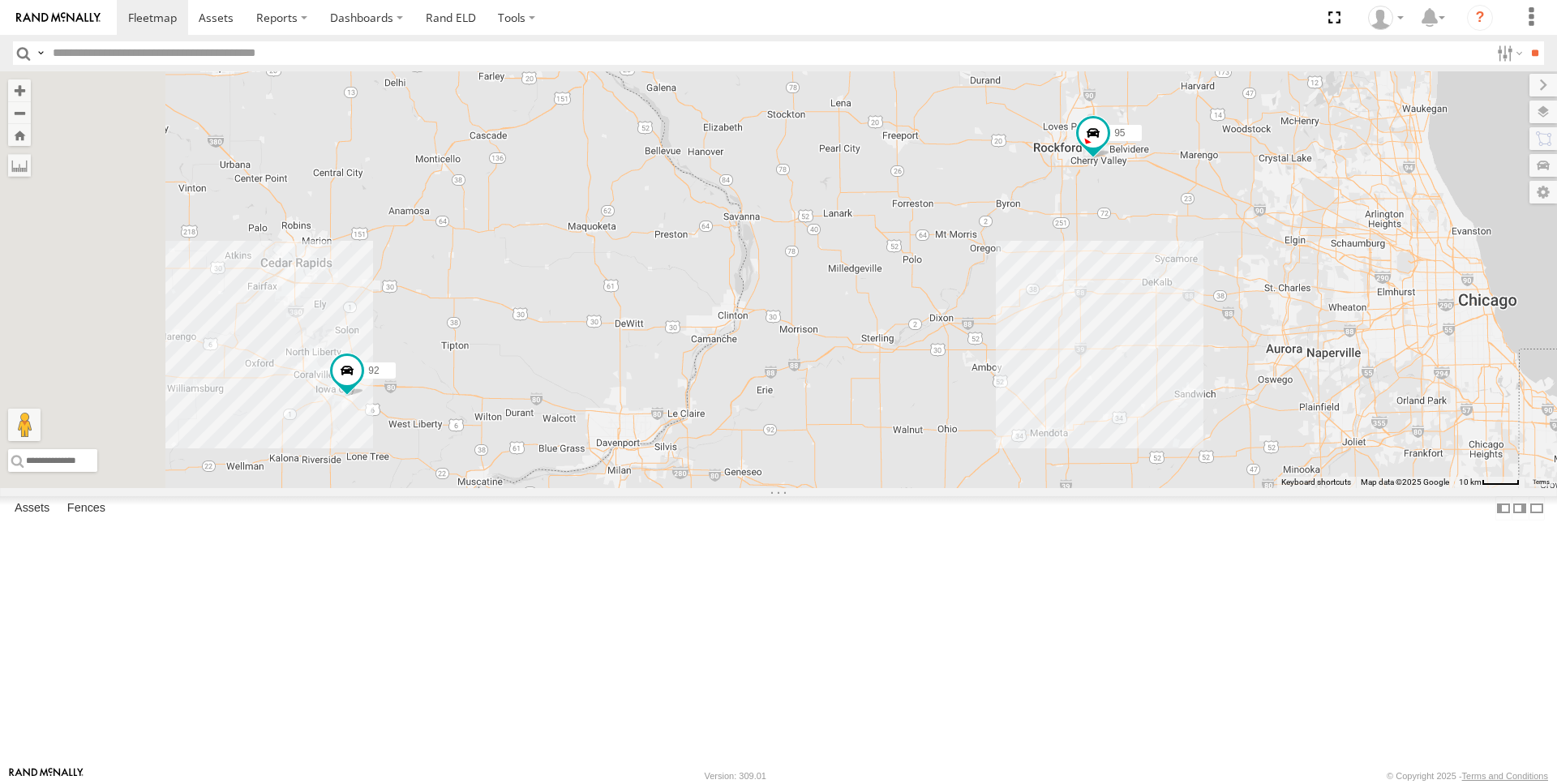
drag, startPoint x: 768, startPoint y: 626, endPoint x: 889, endPoint y: 670, distance: 128.8
click at [889, 488] on div "97 95 92 93" at bounding box center [778, 279] width 1557 height 417
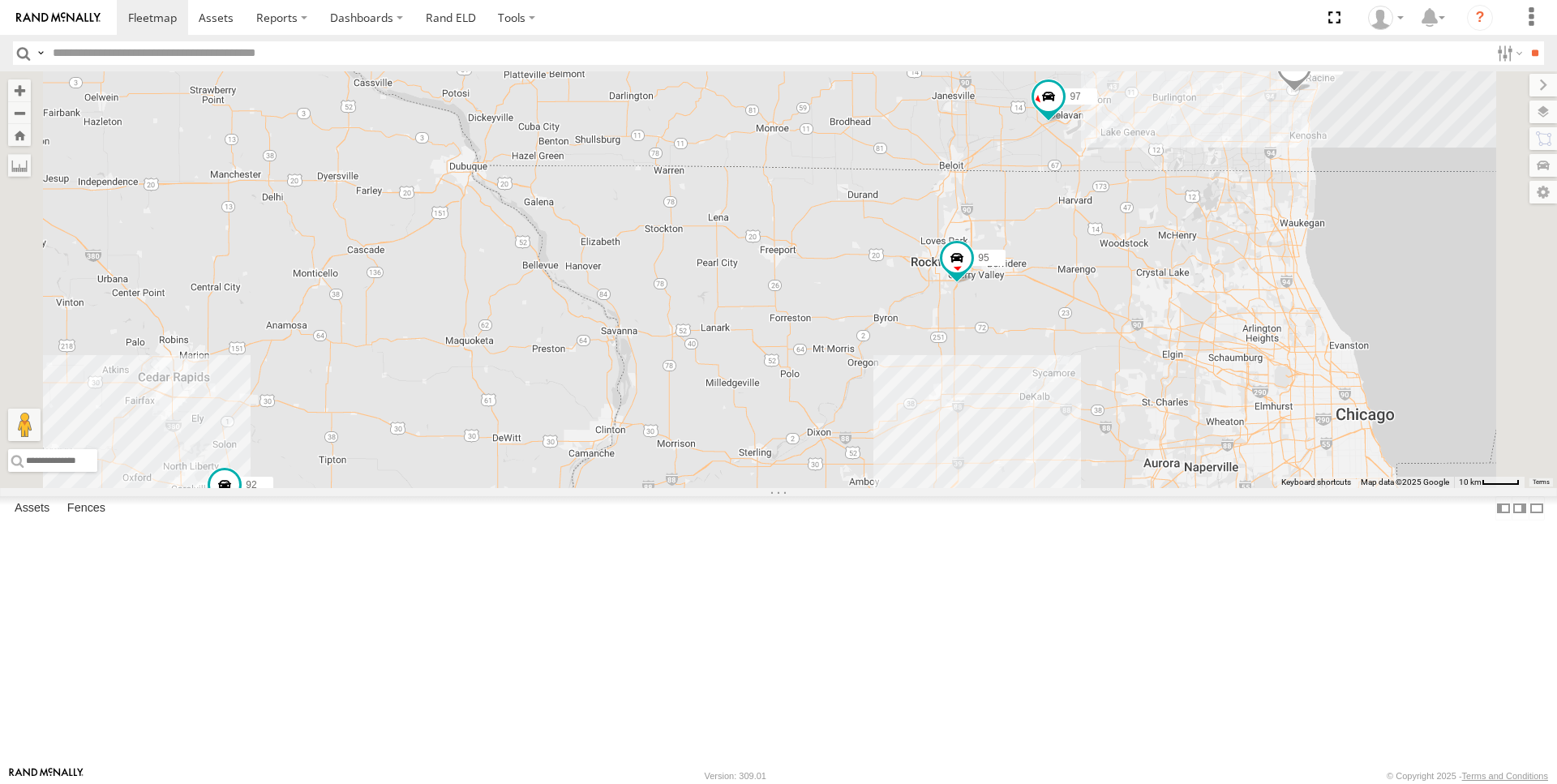
drag, startPoint x: 1157, startPoint y: 466, endPoint x: 1031, endPoint y: 584, distance: 172.6
click at [1031, 488] on div "97 95 92 93" at bounding box center [778, 279] width 1557 height 417
click at [970, 338] on span at bounding box center [954, 322] width 29 height 29
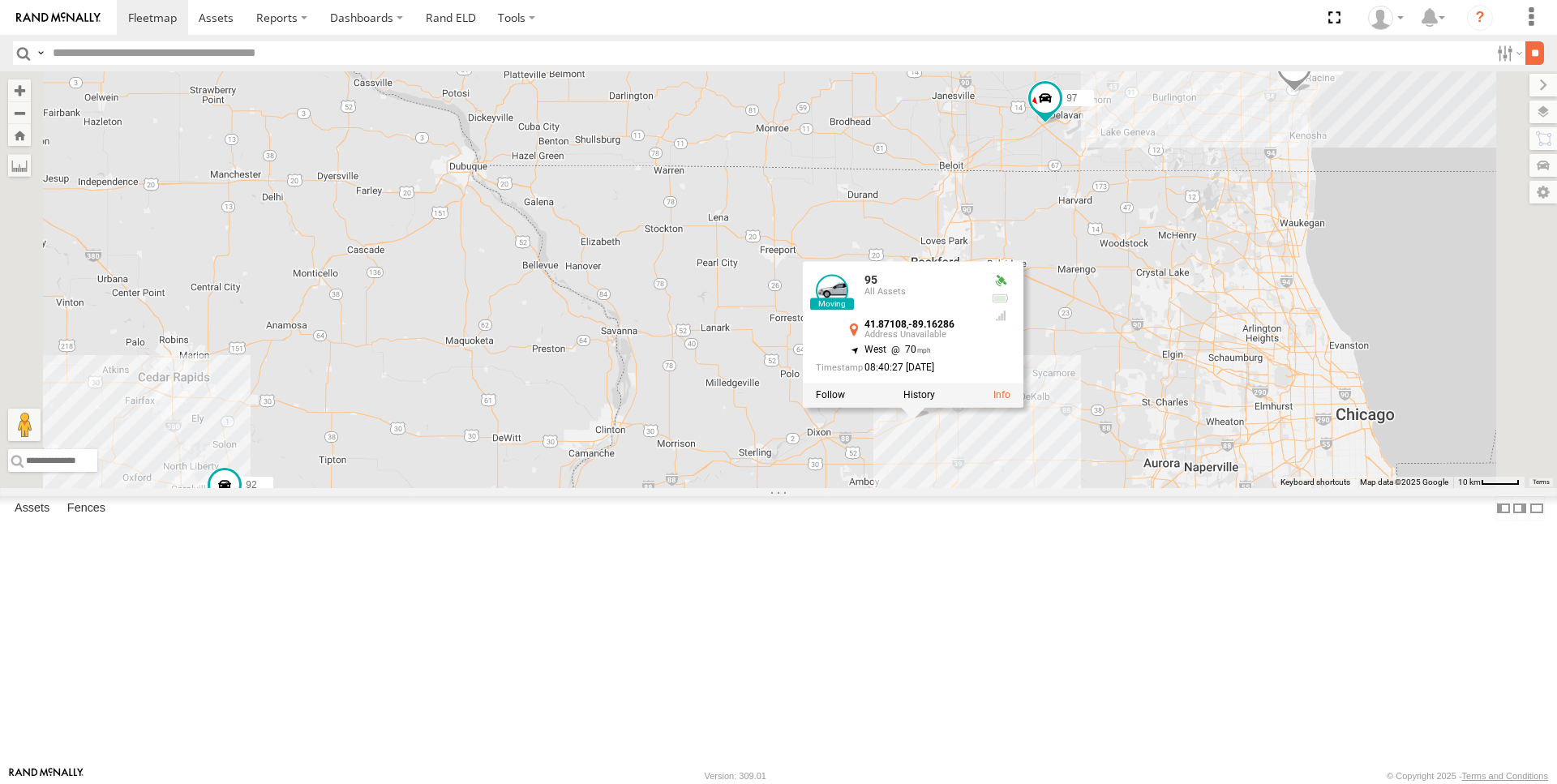
click at [1534, 62] on input "**" at bounding box center [1534, 53] width 18 height 24
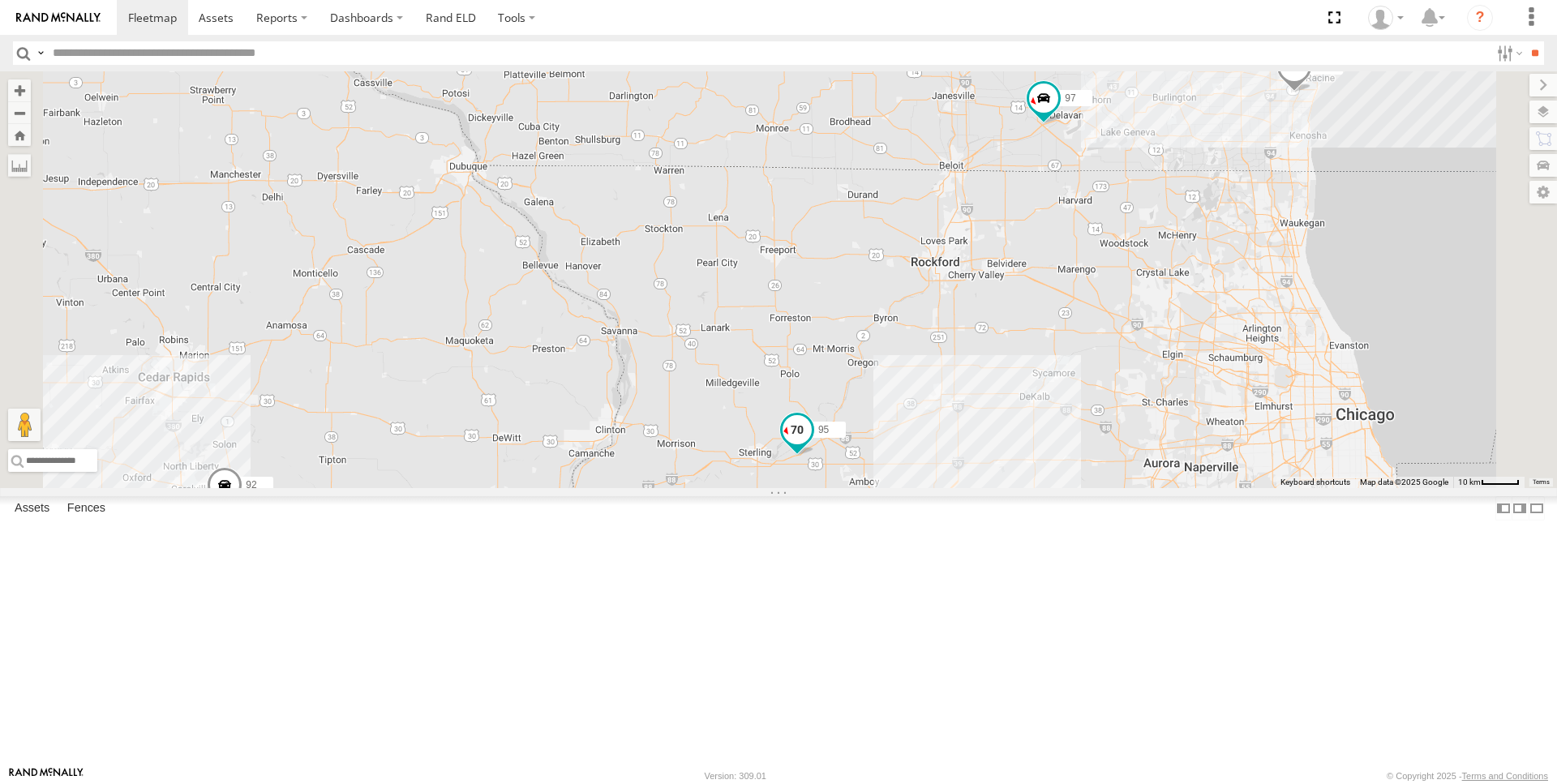
click at [811, 445] on span at bounding box center [796, 429] width 29 height 29
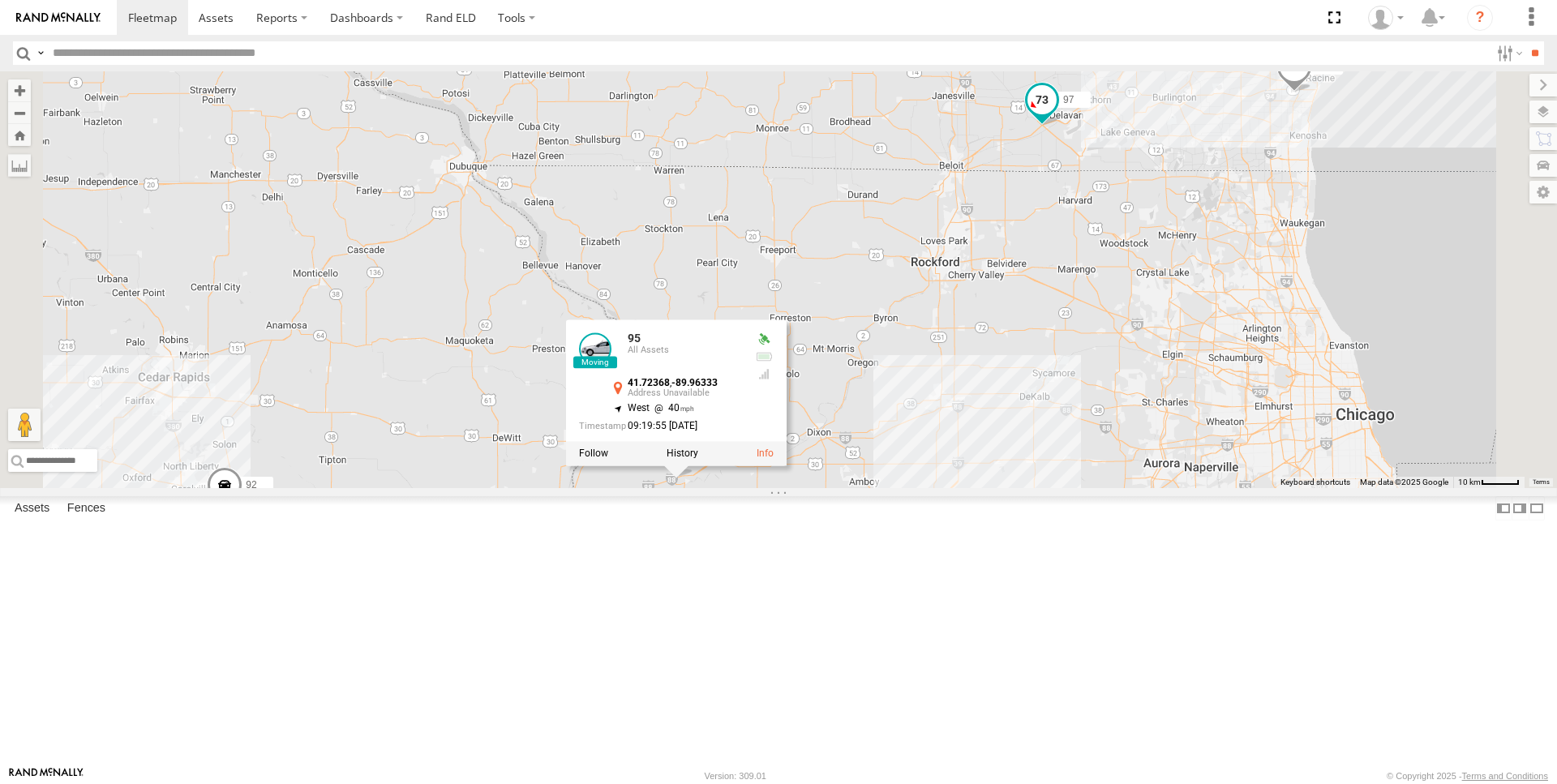
click at [1057, 114] on span at bounding box center [1041, 99] width 29 height 29
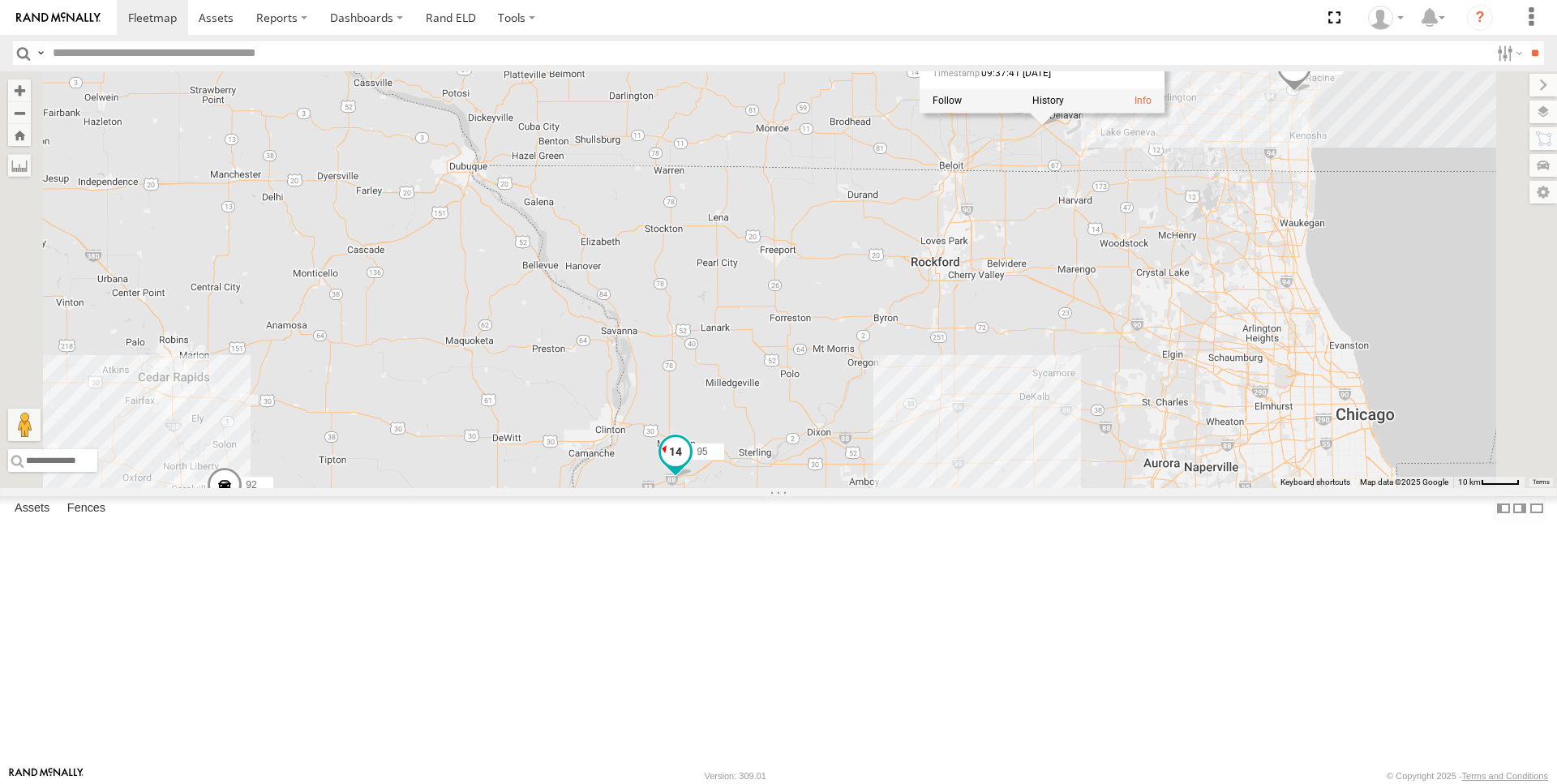
click at [690, 467] on span at bounding box center [675, 451] width 29 height 29
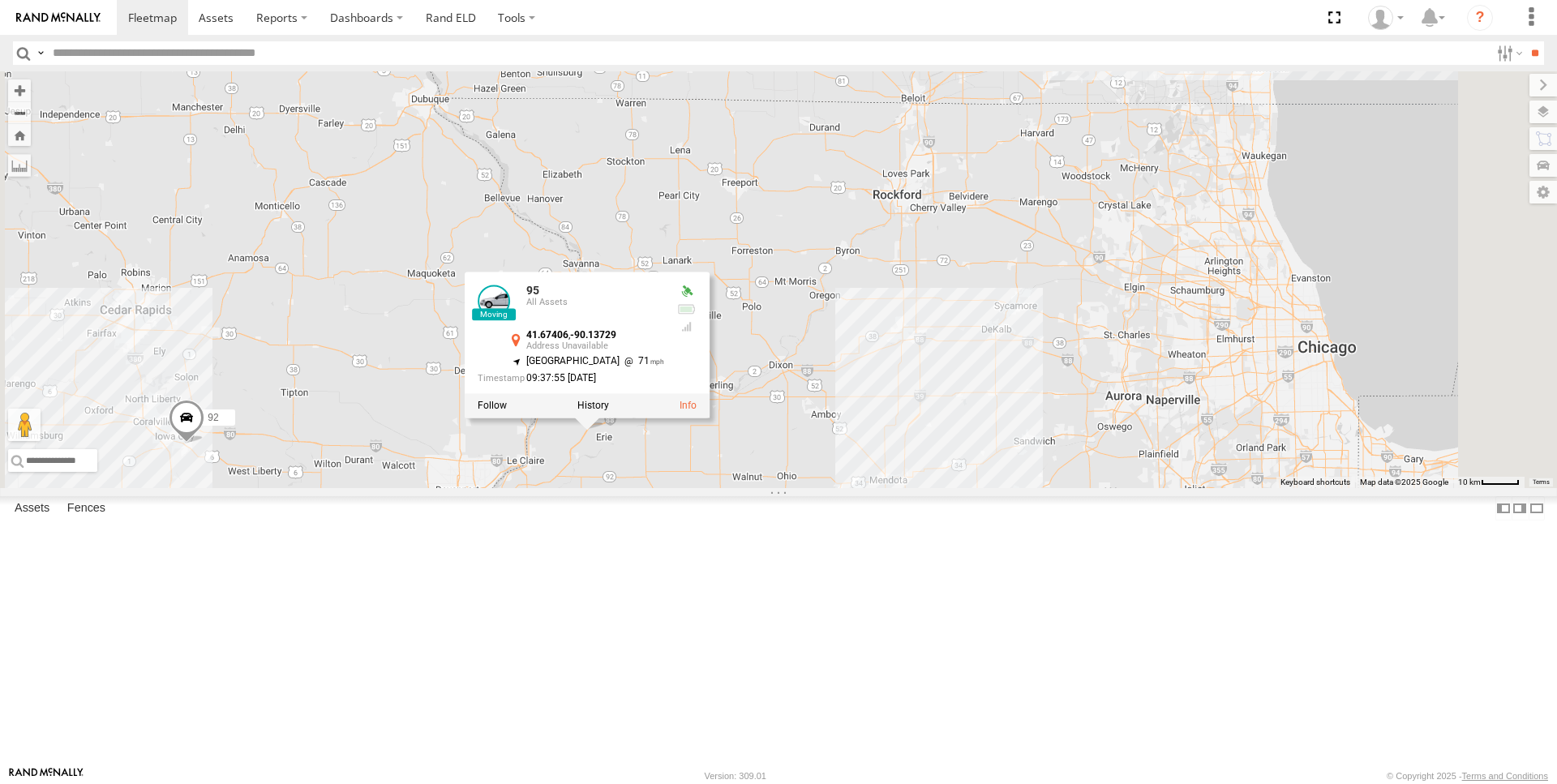
drag, startPoint x: 775, startPoint y: 692, endPoint x: 735, endPoint y: 617, distance: 85.0
click at [735, 488] on div "97 95 92 93 95 All Assets 41.67406 , -90.13729 South West 71 09:37:55 [DATE]" at bounding box center [778, 279] width 1557 height 417
click at [860, 488] on div "97 95 92 93 95 All Assets 41.67406 , -90.13729 South West 71 09:37:55 [DATE]" at bounding box center [778, 279] width 1557 height 417
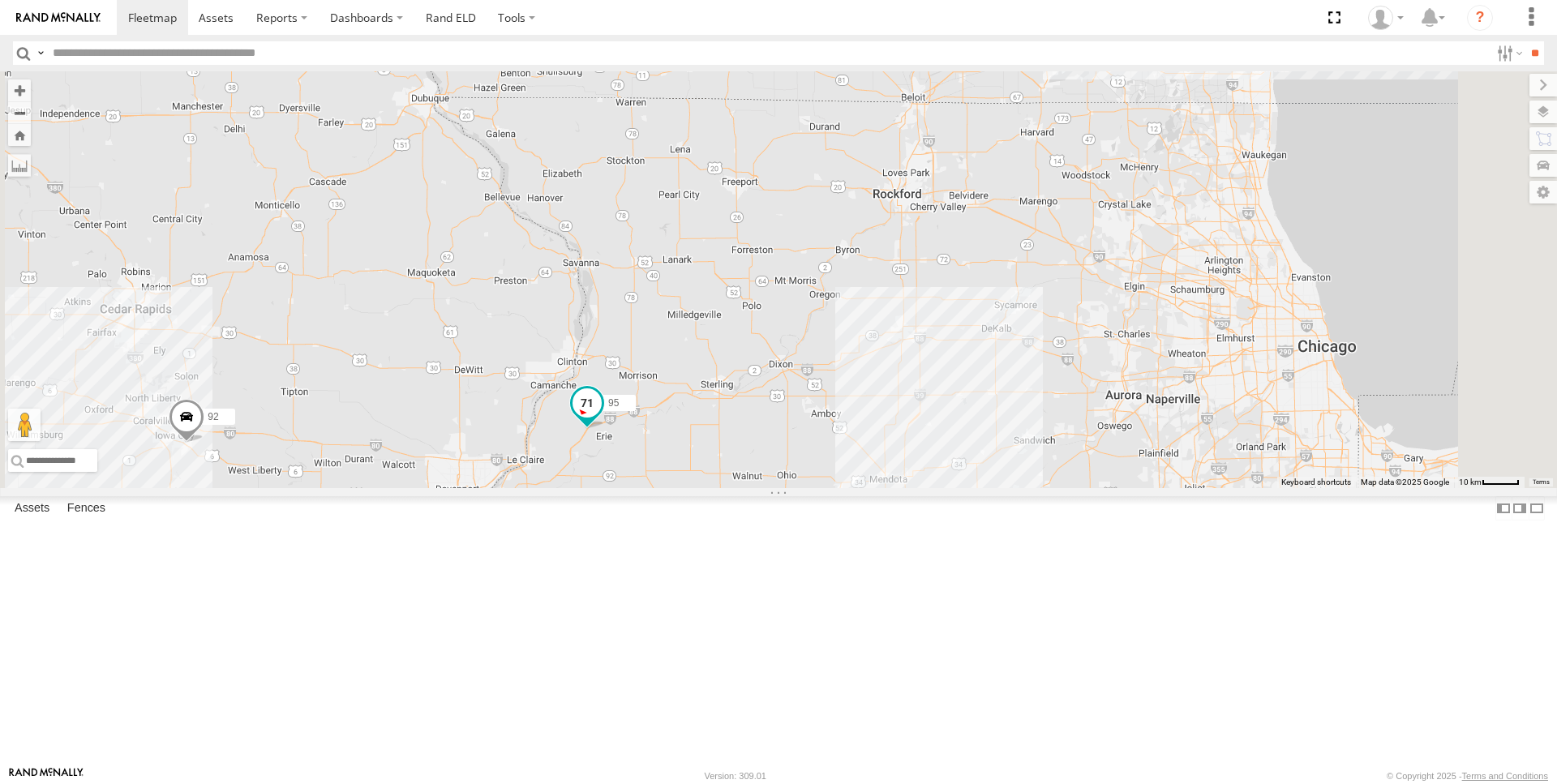
click at [602, 418] on span at bounding box center [587, 403] width 29 height 29
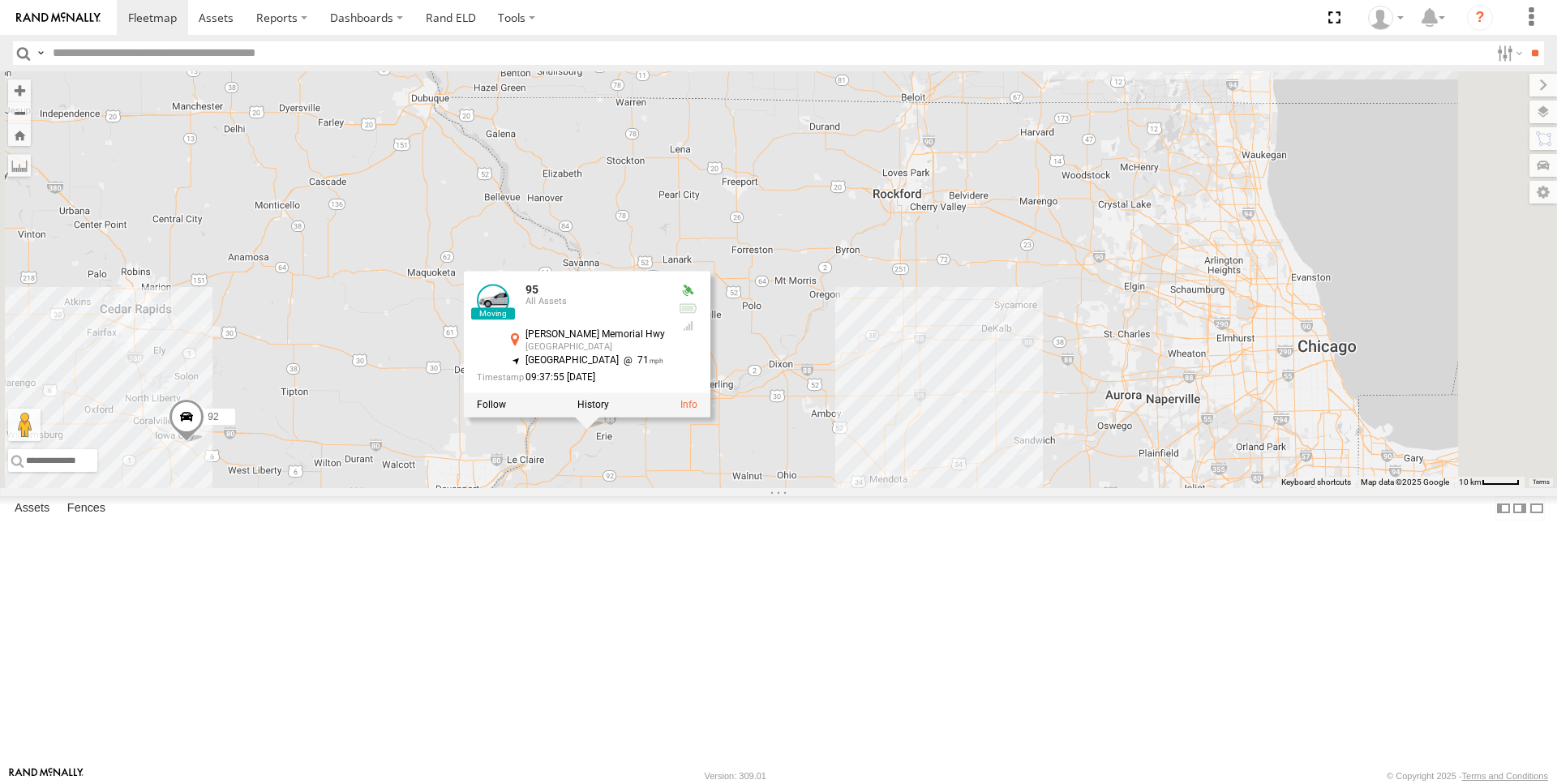
click at [840, 488] on div "97 95 92 93 95 All Assets [PERSON_NAME][GEOGRAPHIC_DATA] 41.67406 , -90.13729 S…" at bounding box center [778, 279] width 1557 height 417
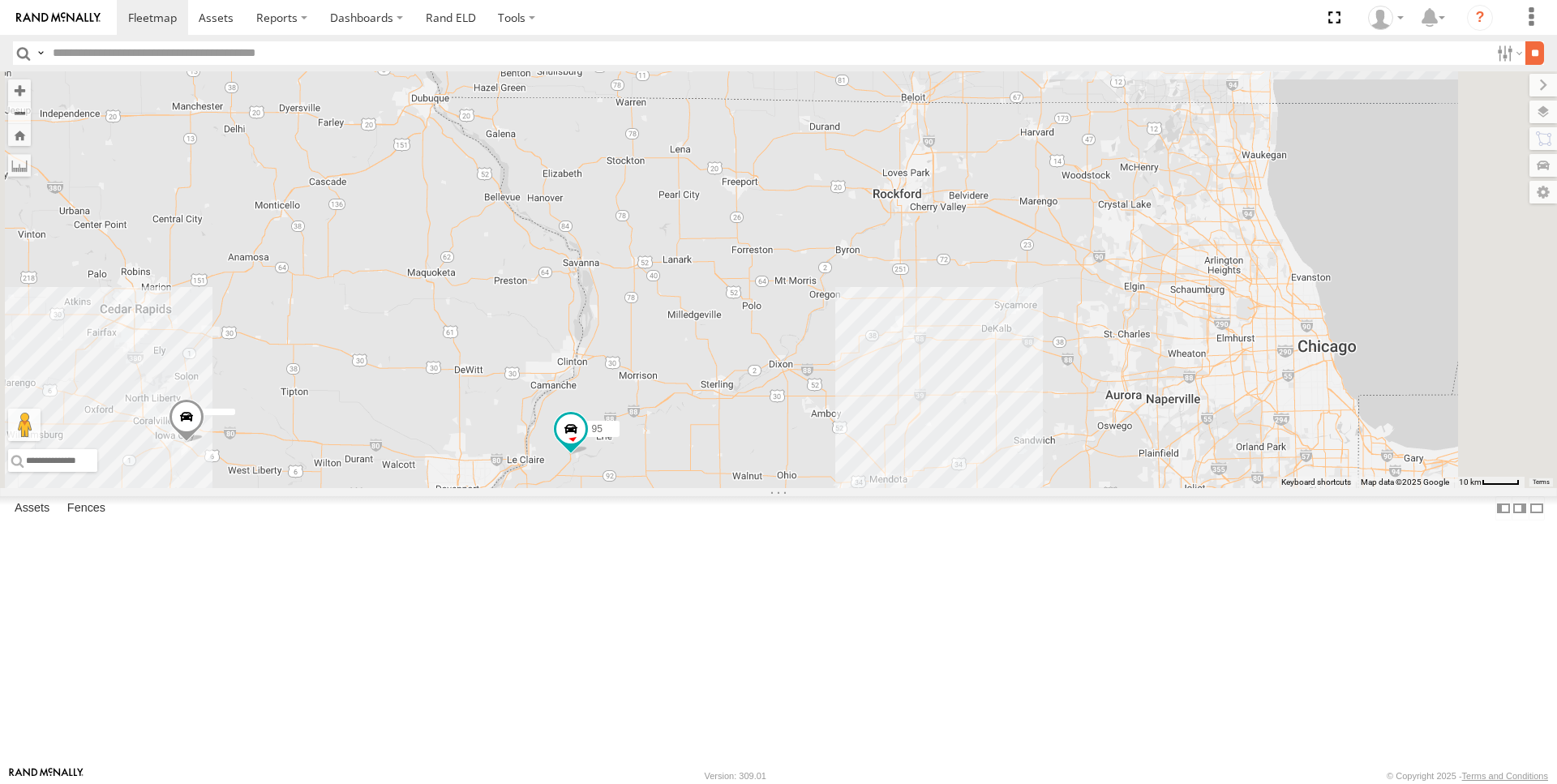
click at [1533, 58] on input "**" at bounding box center [1534, 53] width 18 height 24
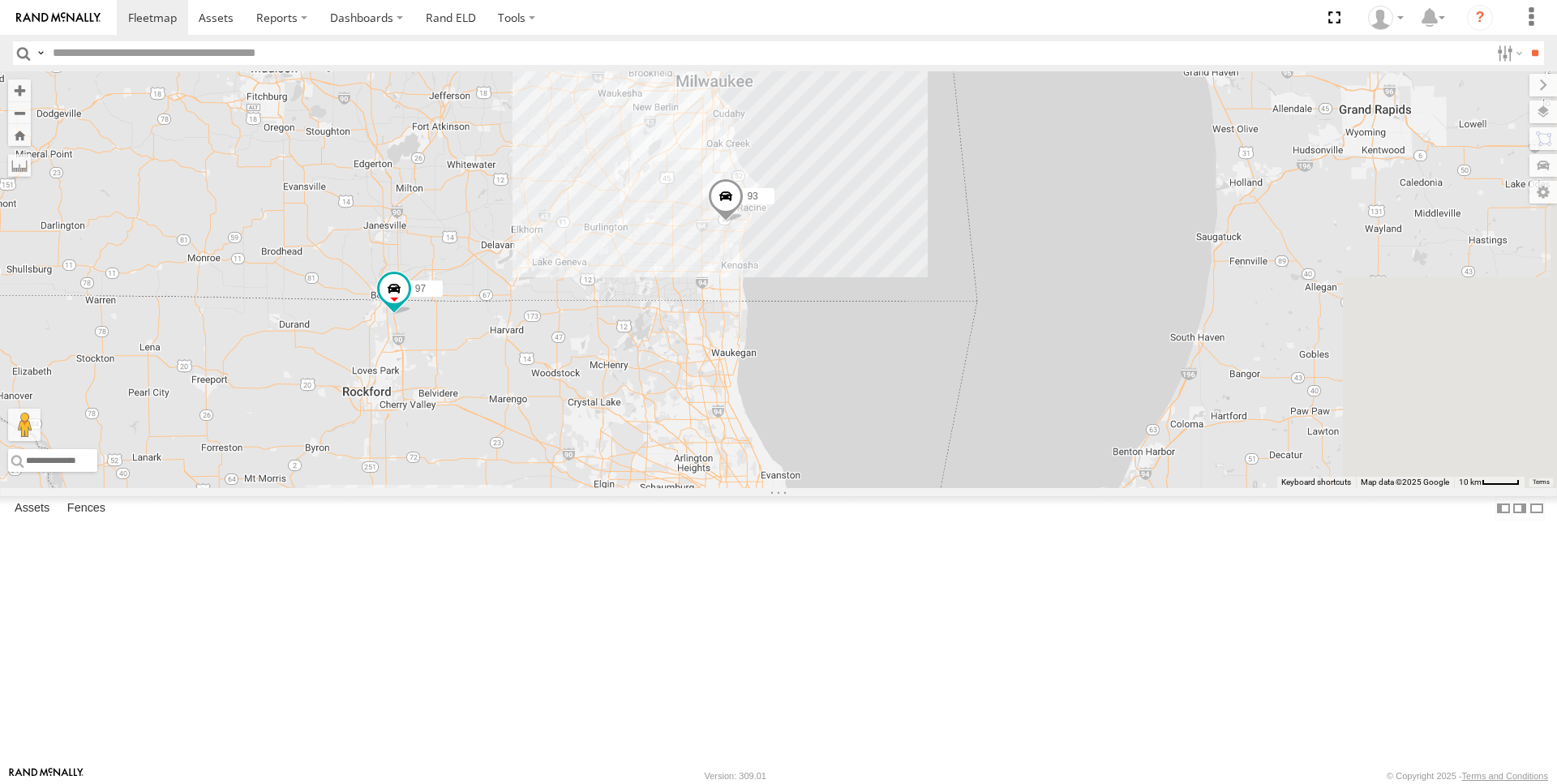
drag, startPoint x: 1338, startPoint y: 245, endPoint x: 802, endPoint y: 447, distance: 572.8
click at [802, 447] on div "97 95 93" at bounding box center [778, 279] width 1557 height 417
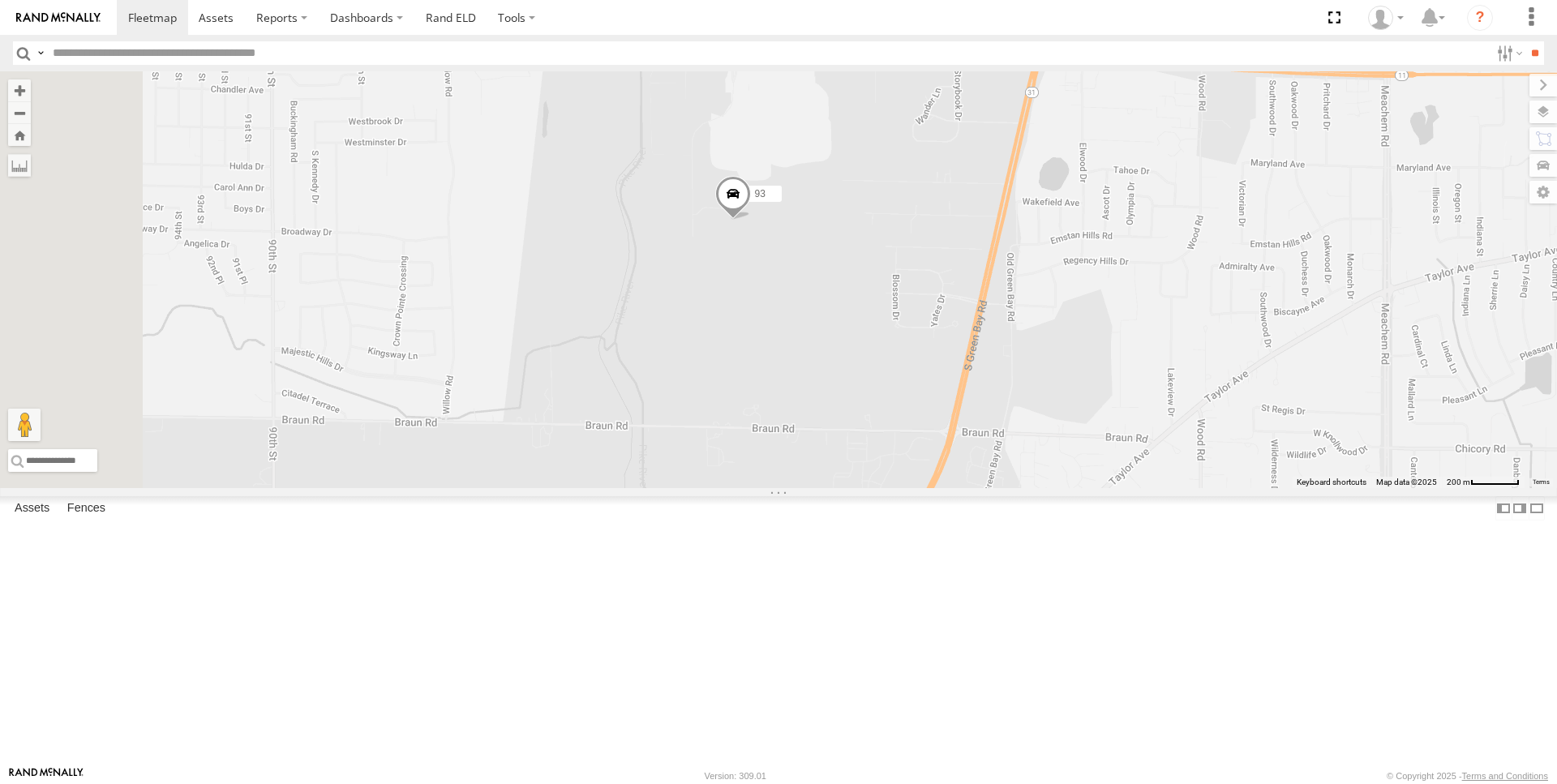
drag, startPoint x: 811, startPoint y: 296, endPoint x: 895, endPoint y: 569, distance: 285.6
click at [895, 488] on div "97 95 93" at bounding box center [778, 279] width 1557 height 417
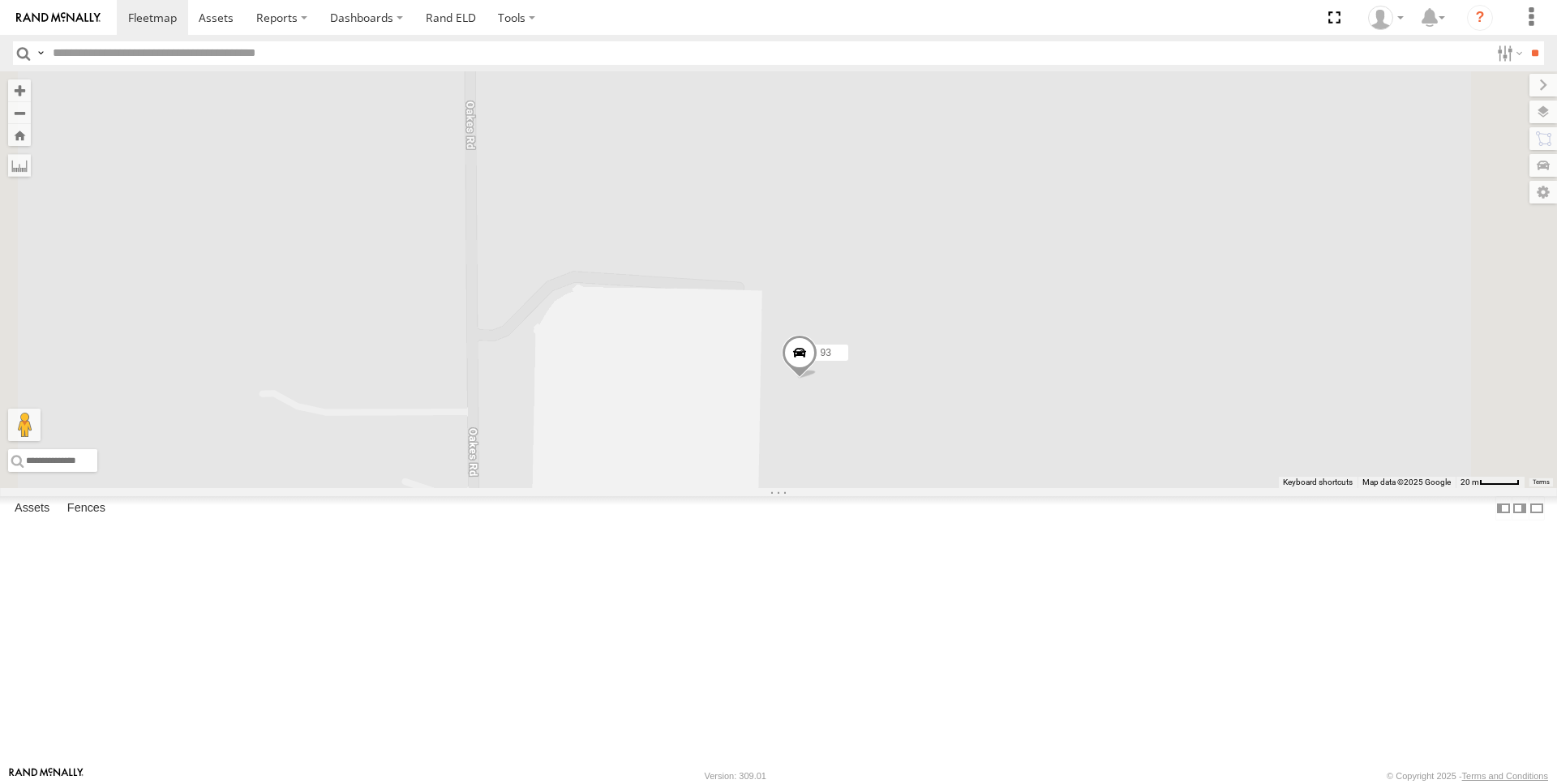
drag, startPoint x: 1020, startPoint y: 303, endPoint x: 1133, endPoint y: 541, distance: 263.5
click at [1133, 488] on div "97 95 93" at bounding box center [778, 279] width 1557 height 417
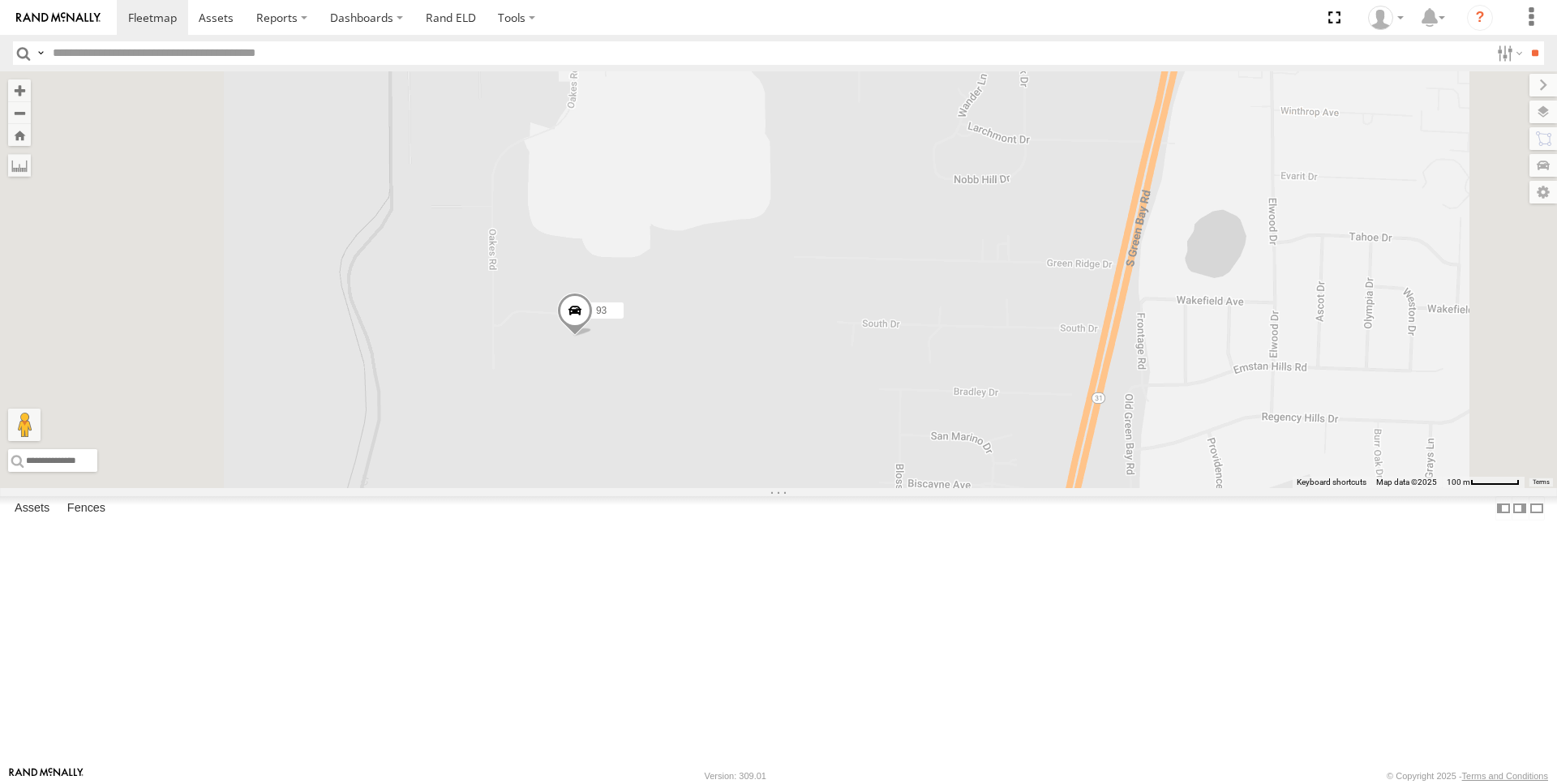
drag, startPoint x: 628, startPoint y: 453, endPoint x: 691, endPoint y: 489, distance: 72.6
click at [691, 488] on div "93" at bounding box center [778, 279] width 1557 height 417
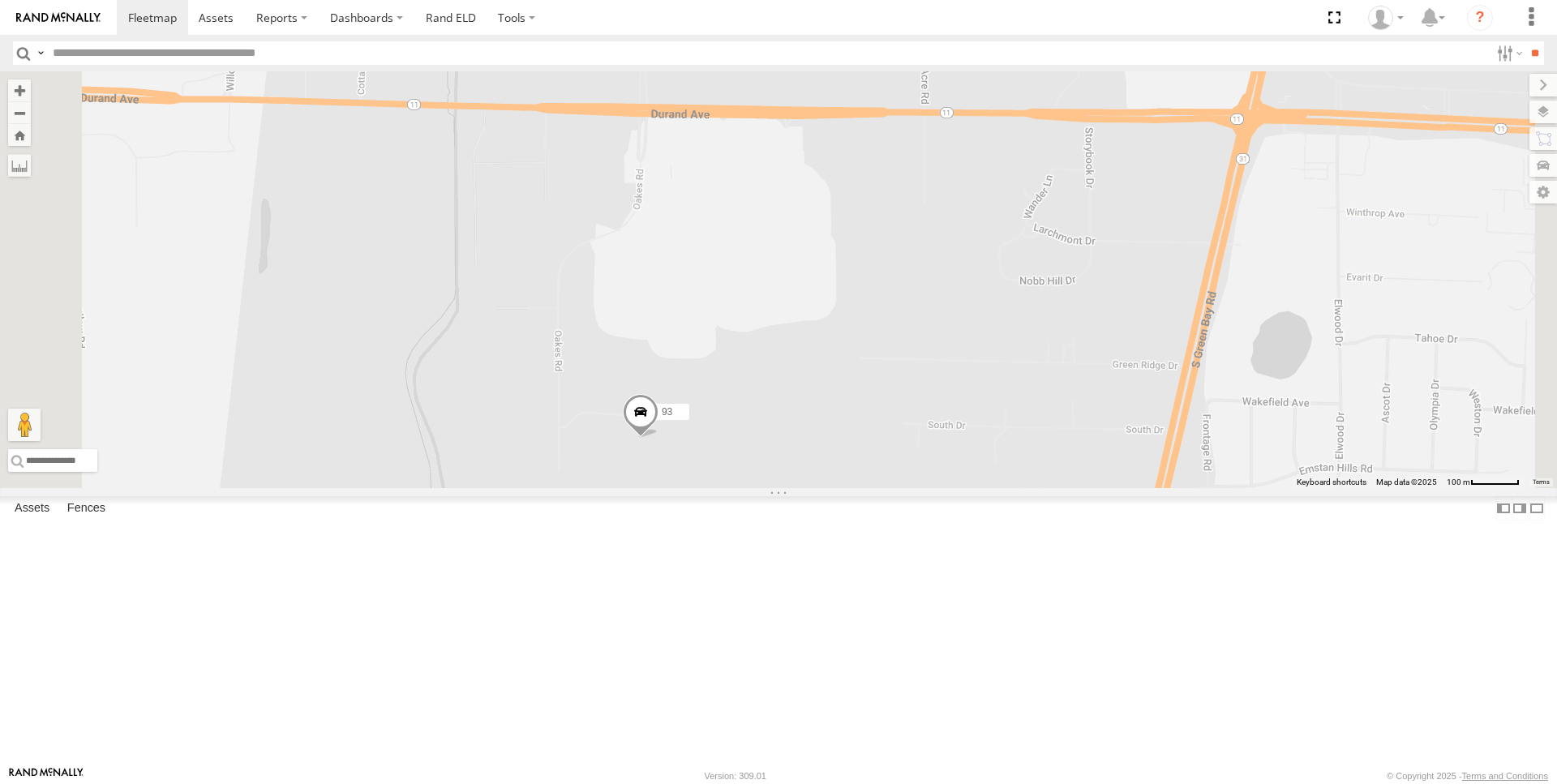
drag, startPoint x: 668, startPoint y: 348, endPoint x: 572, endPoint y: 246, distance: 140.1
click at [753, 481] on div "93" at bounding box center [778, 279] width 1557 height 417
